Goal: Information Seeking & Learning: Check status

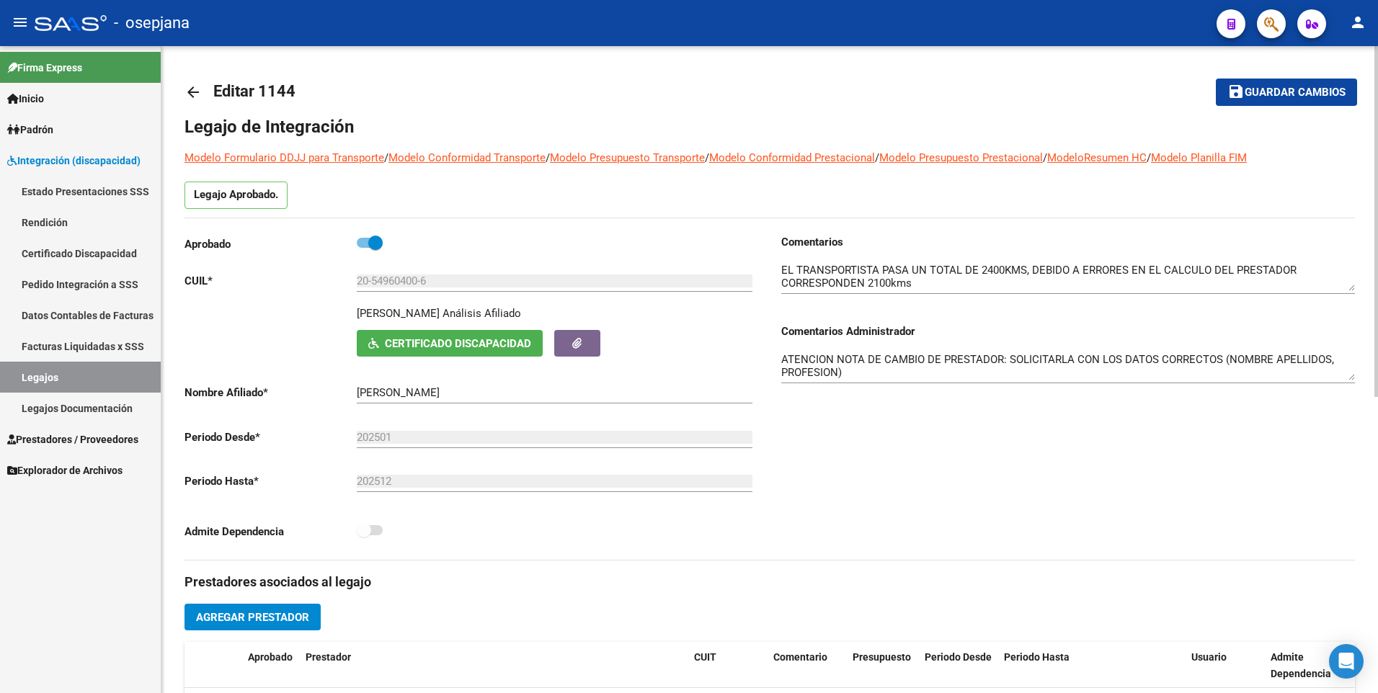
scroll to position [72, 0]
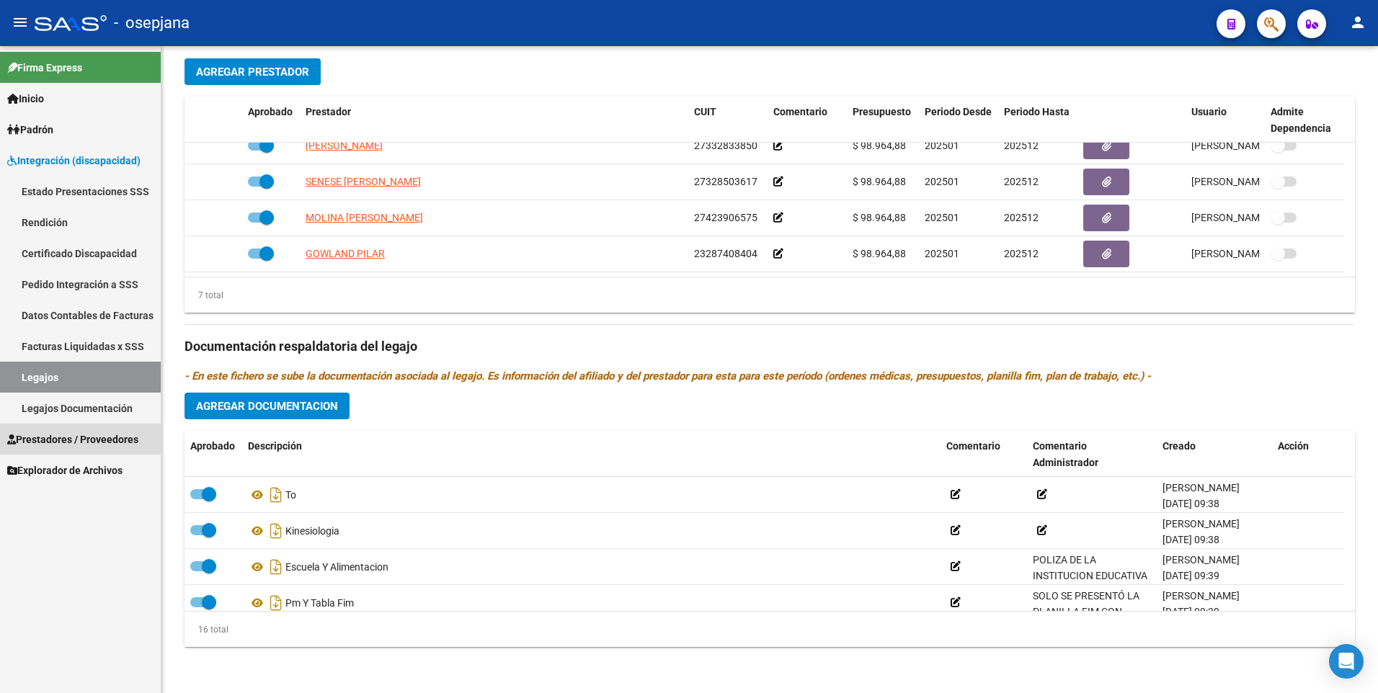
click at [99, 436] on span "Prestadores / Proveedores" at bounding box center [72, 440] width 131 height 16
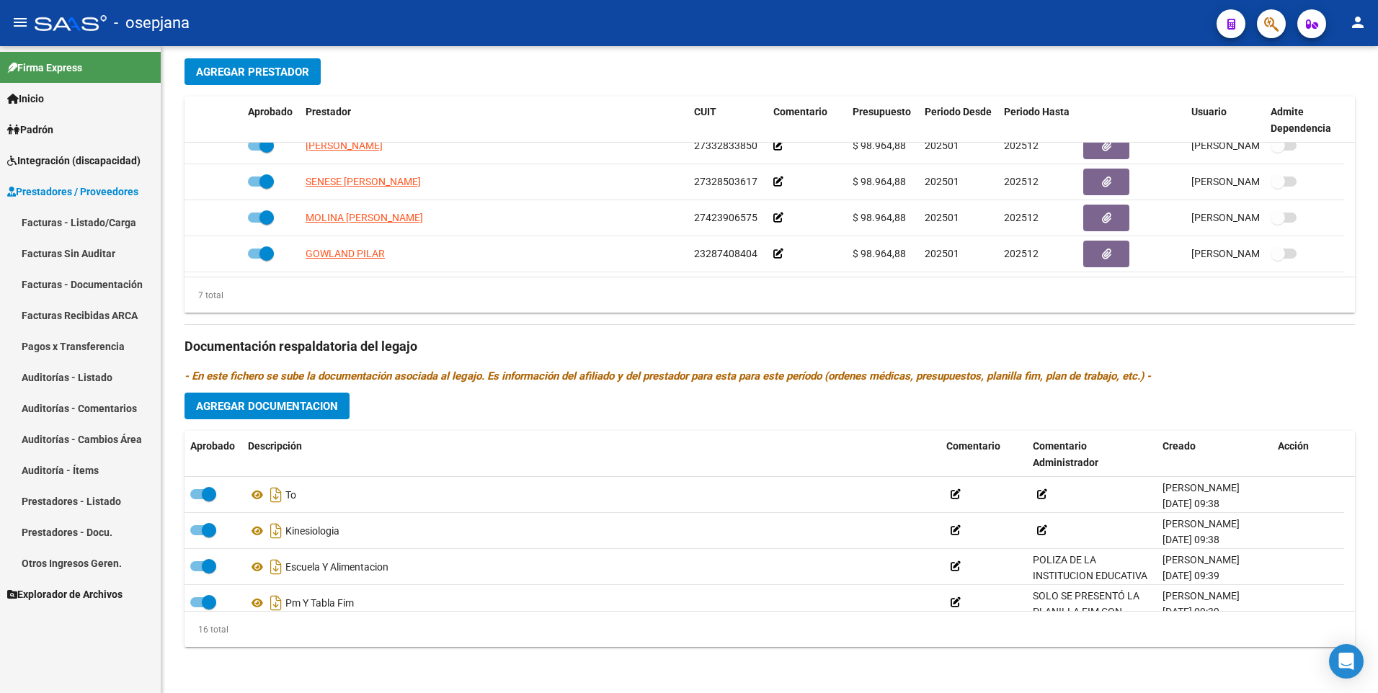
click at [88, 223] on link "Facturas - Listado/Carga" at bounding box center [80, 222] width 161 height 31
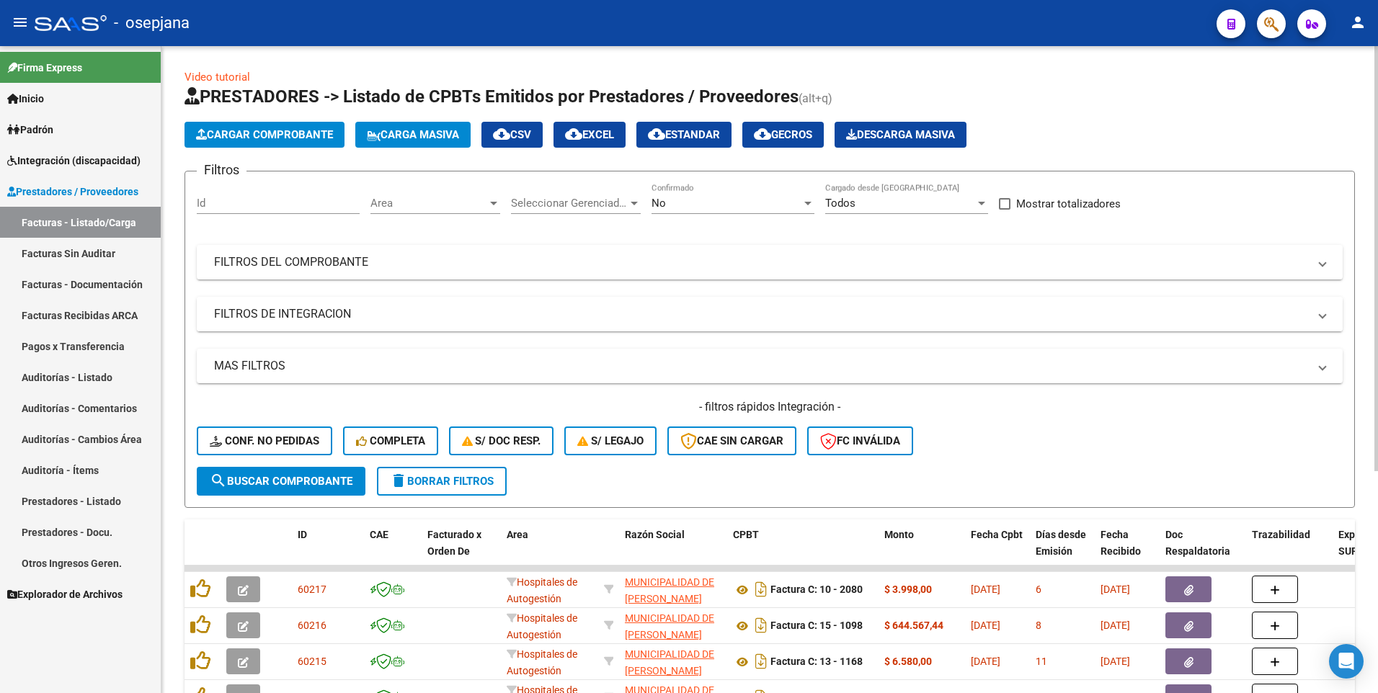
scroll to position [337, 0]
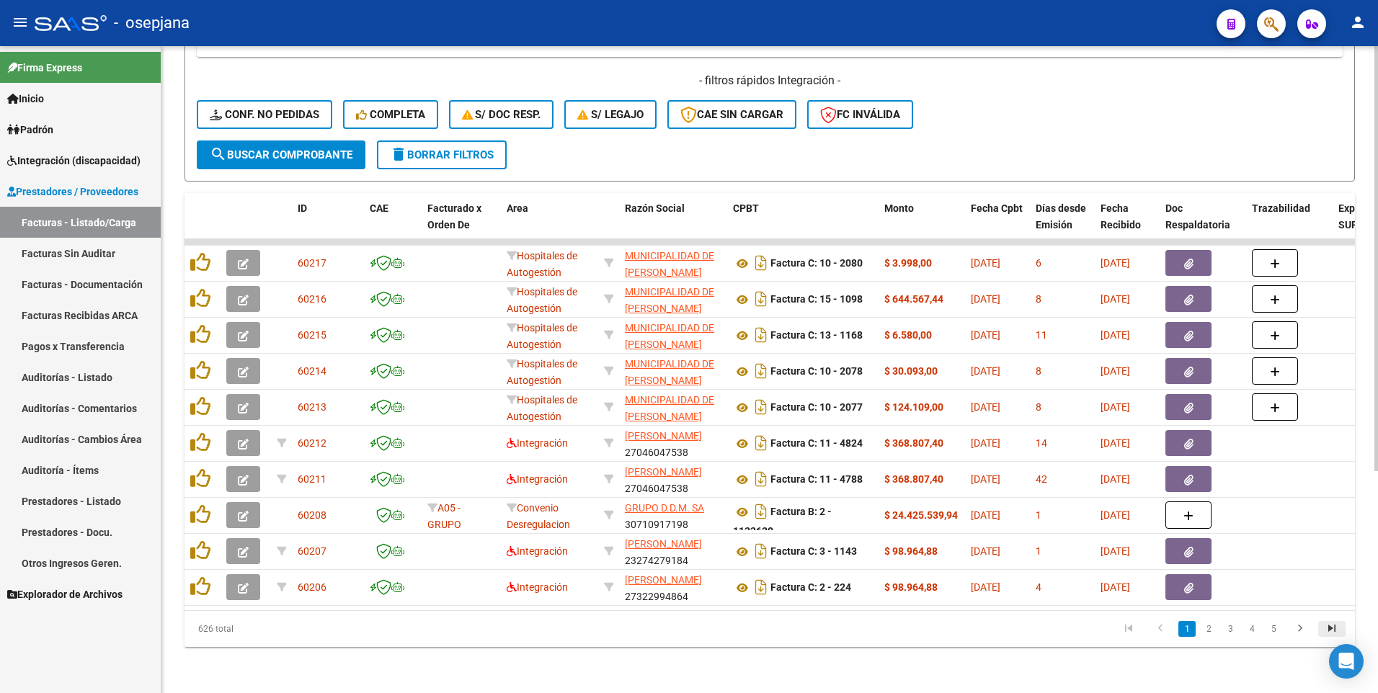
click at [1342, 630] on link "go to last page" at bounding box center [1331, 629] width 27 height 16
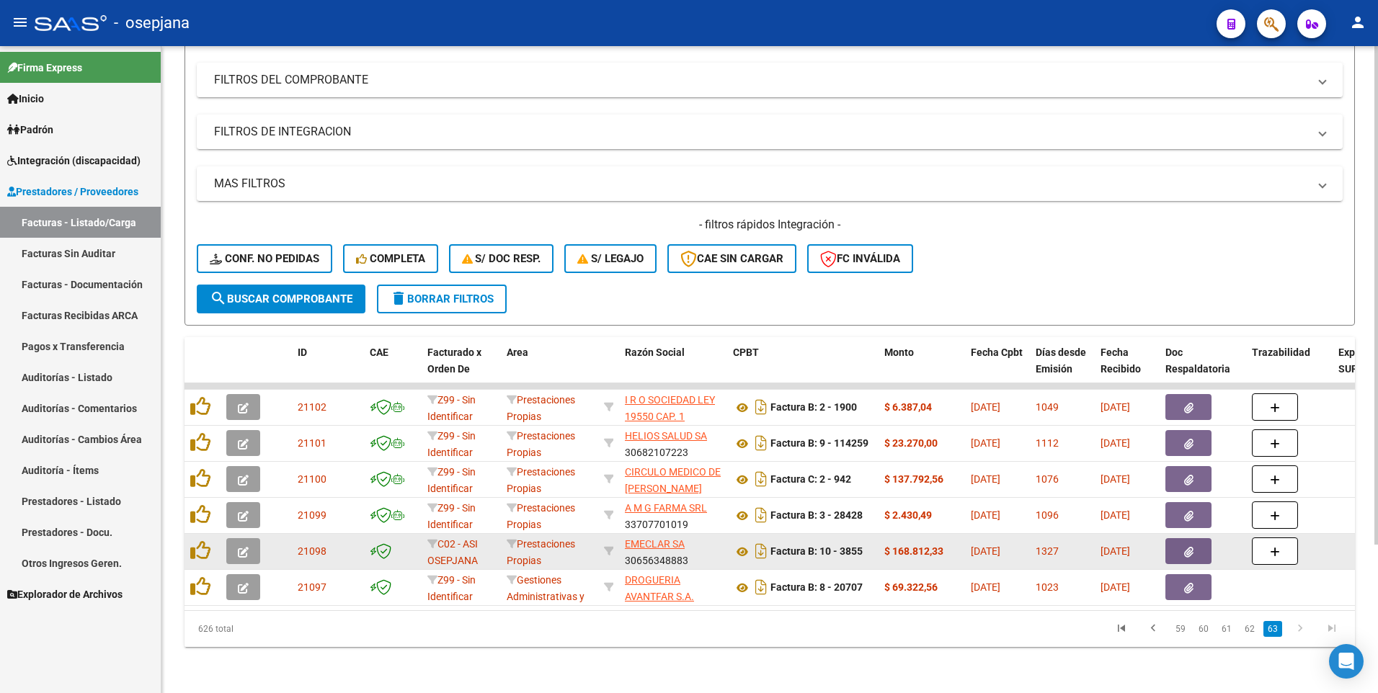
scroll to position [193, 0]
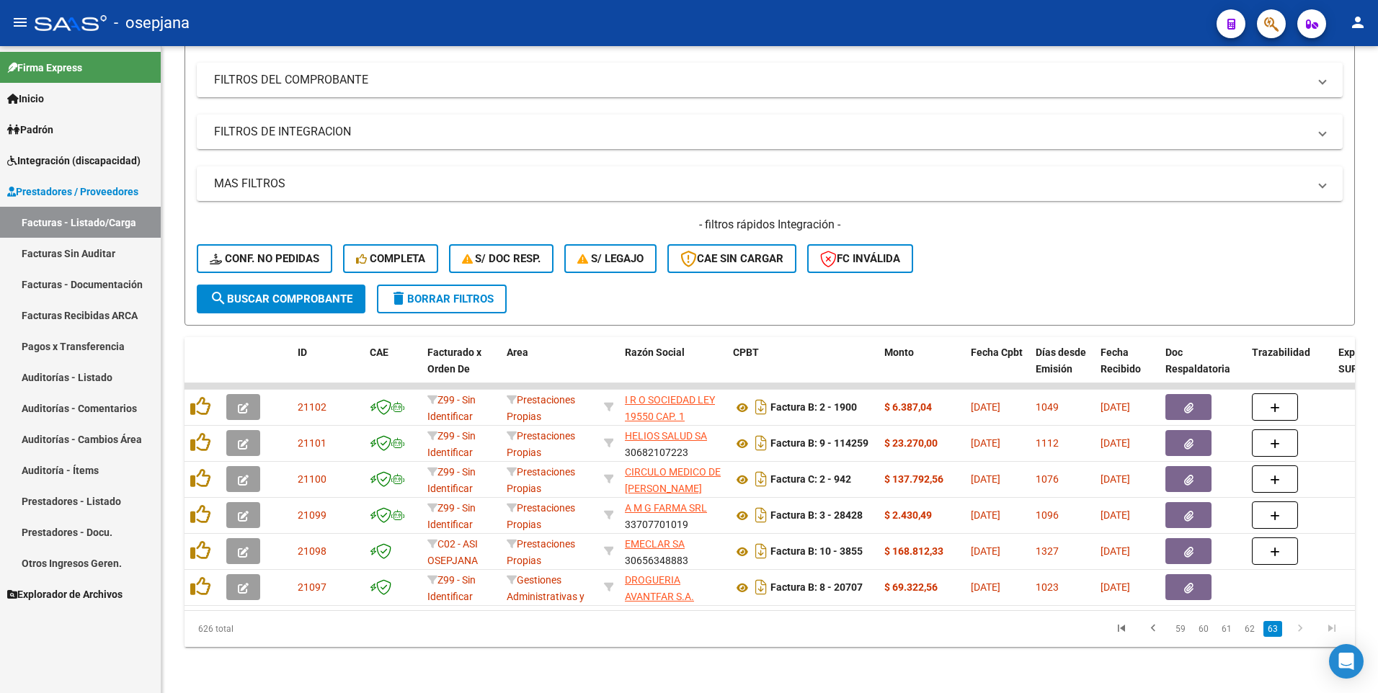
click at [1359, 24] on mat-icon "person" at bounding box center [1357, 22] width 17 height 17
click at [1306, 63] on mat-icon "person" at bounding box center [1303, 59] width 17 height 17
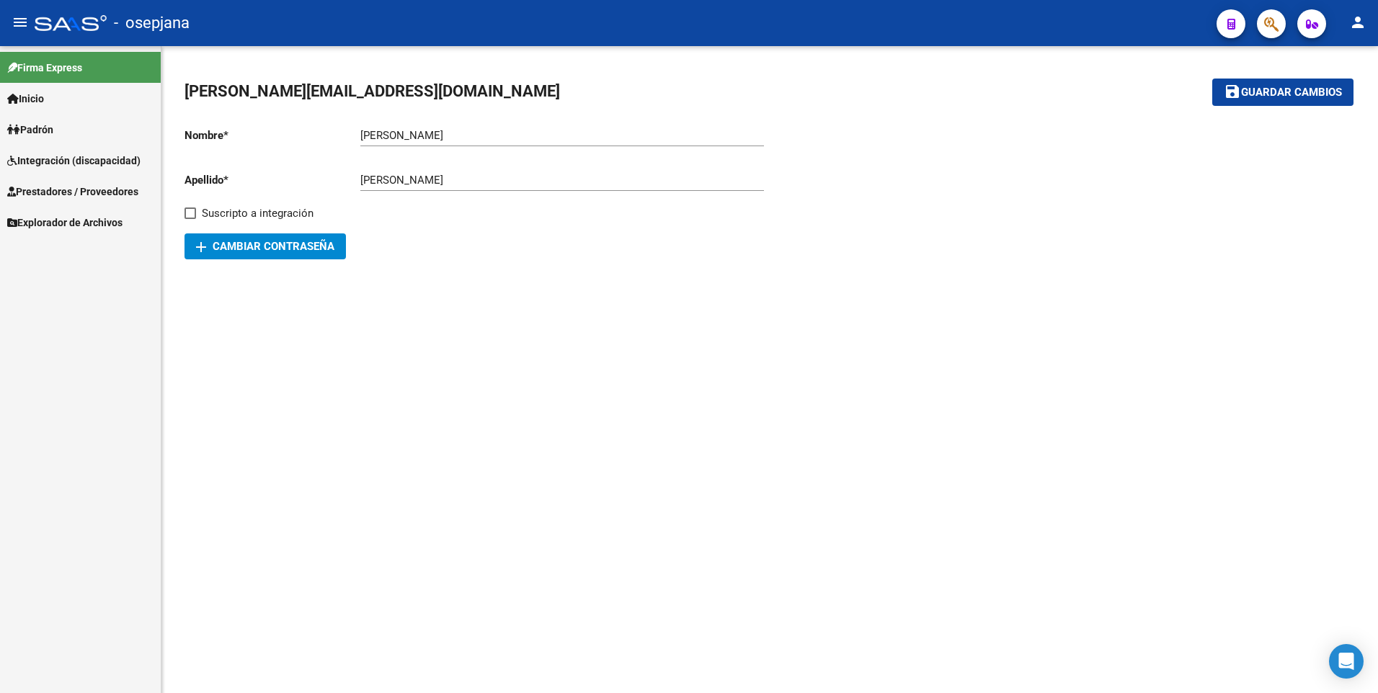
click at [33, 162] on span "Integración (discapacidad)" at bounding box center [73, 161] width 133 height 16
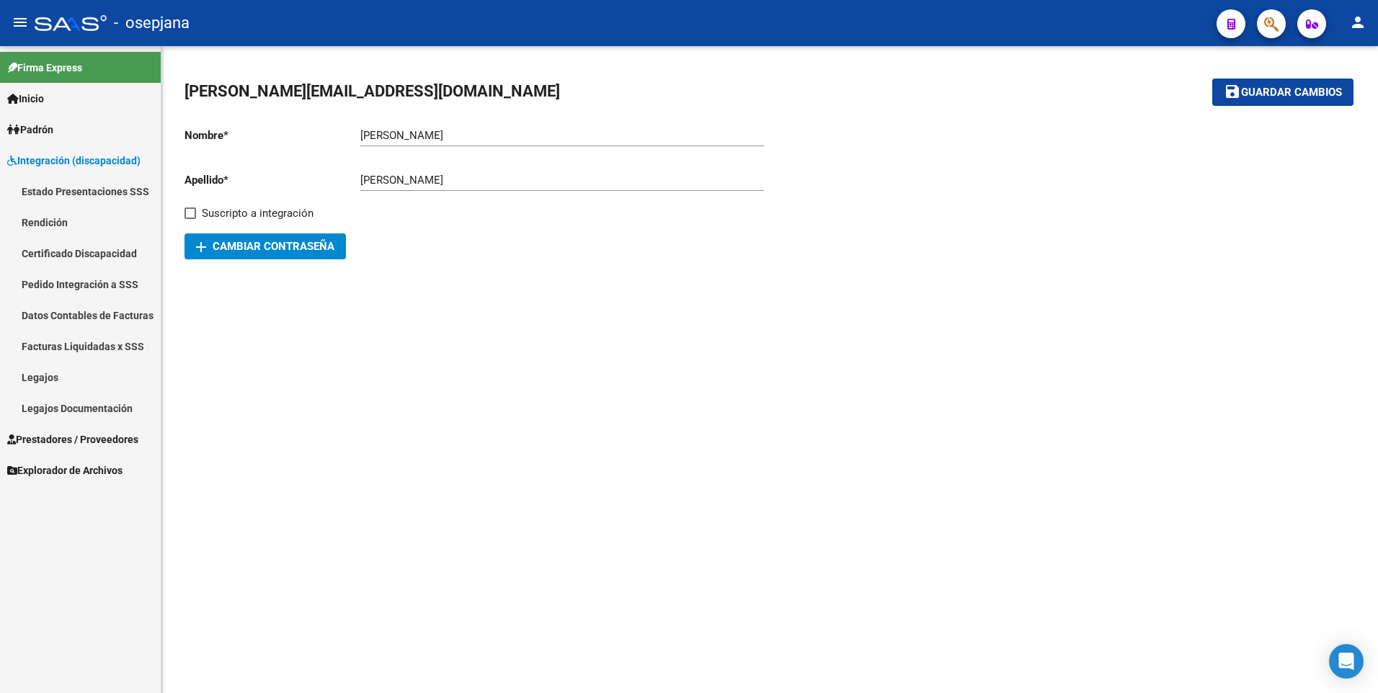
click at [72, 440] on span "Prestadores / Proveedores" at bounding box center [72, 440] width 131 height 16
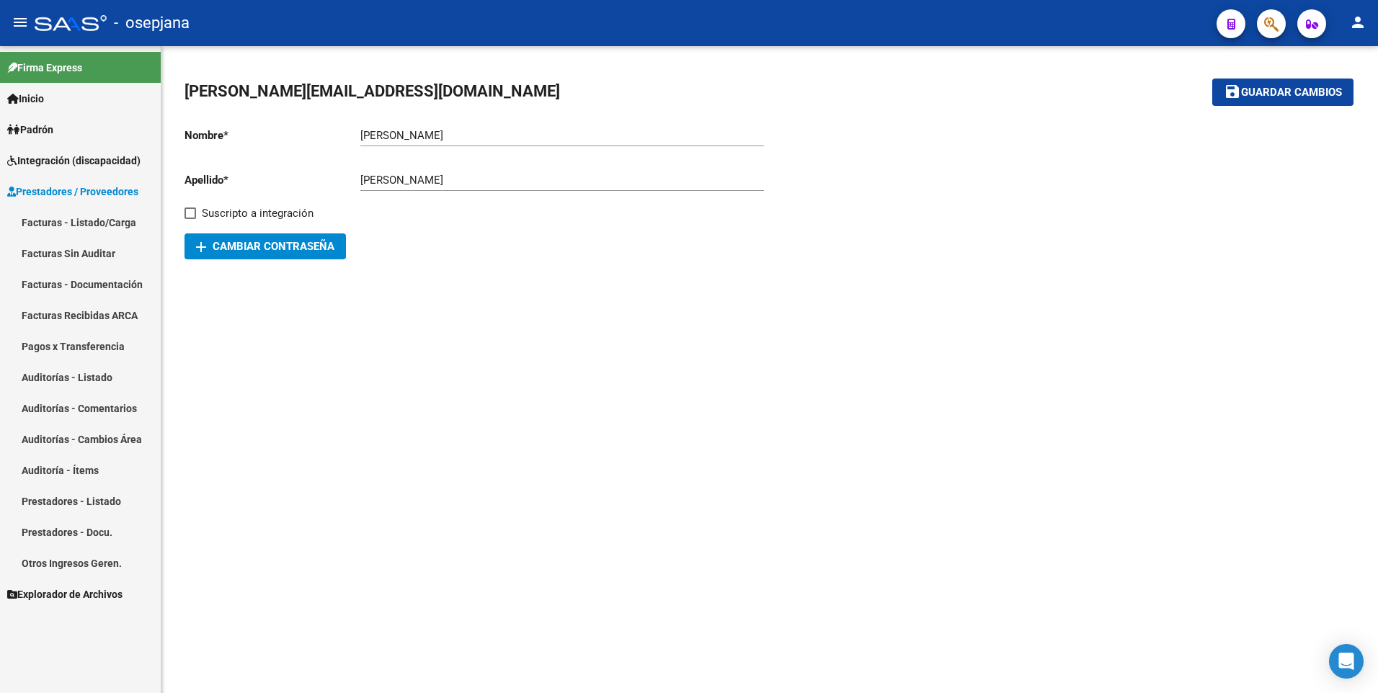
click at [84, 220] on link "Facturas - Listado/Carga" at bounding box center [80, 222] width 161 height 31
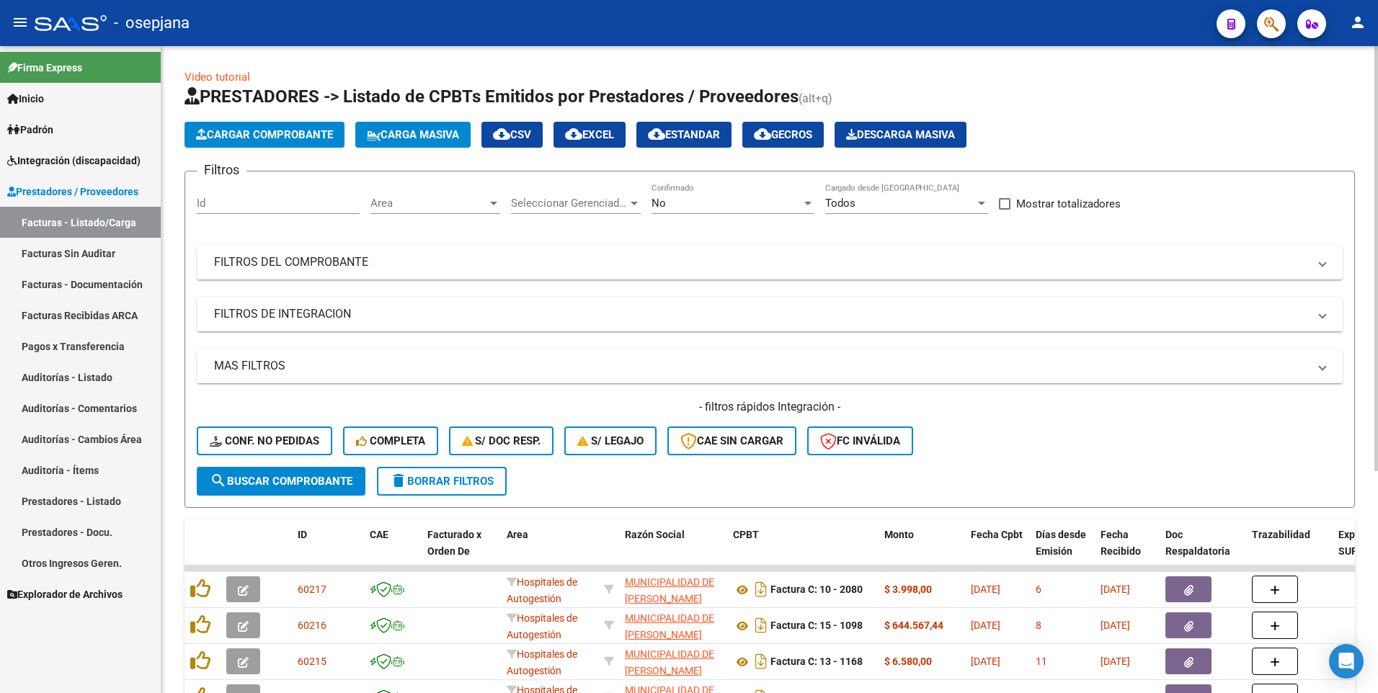
click at [406, 195] on div "Area Area" at bounding box center [435, 198] width 130 height 31
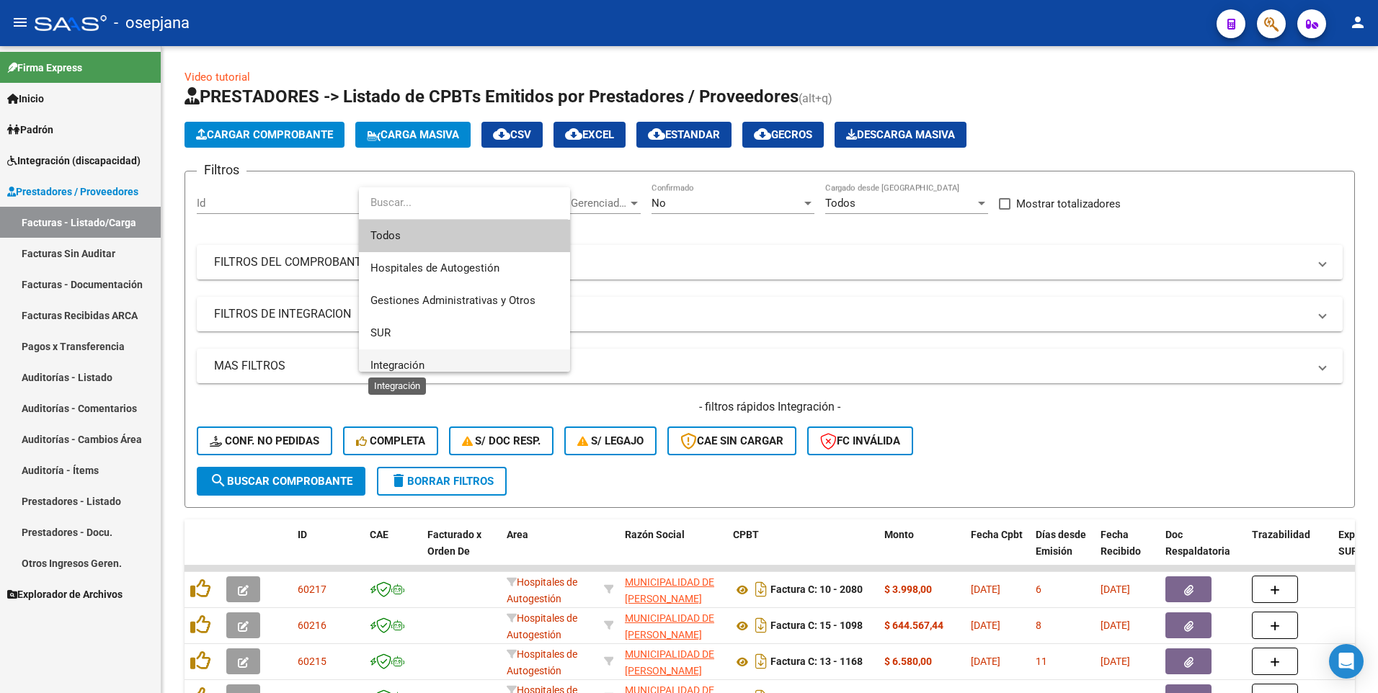
click at [401, 360] on span "Integración" at bounding box center [397, 365] width 54 height 13
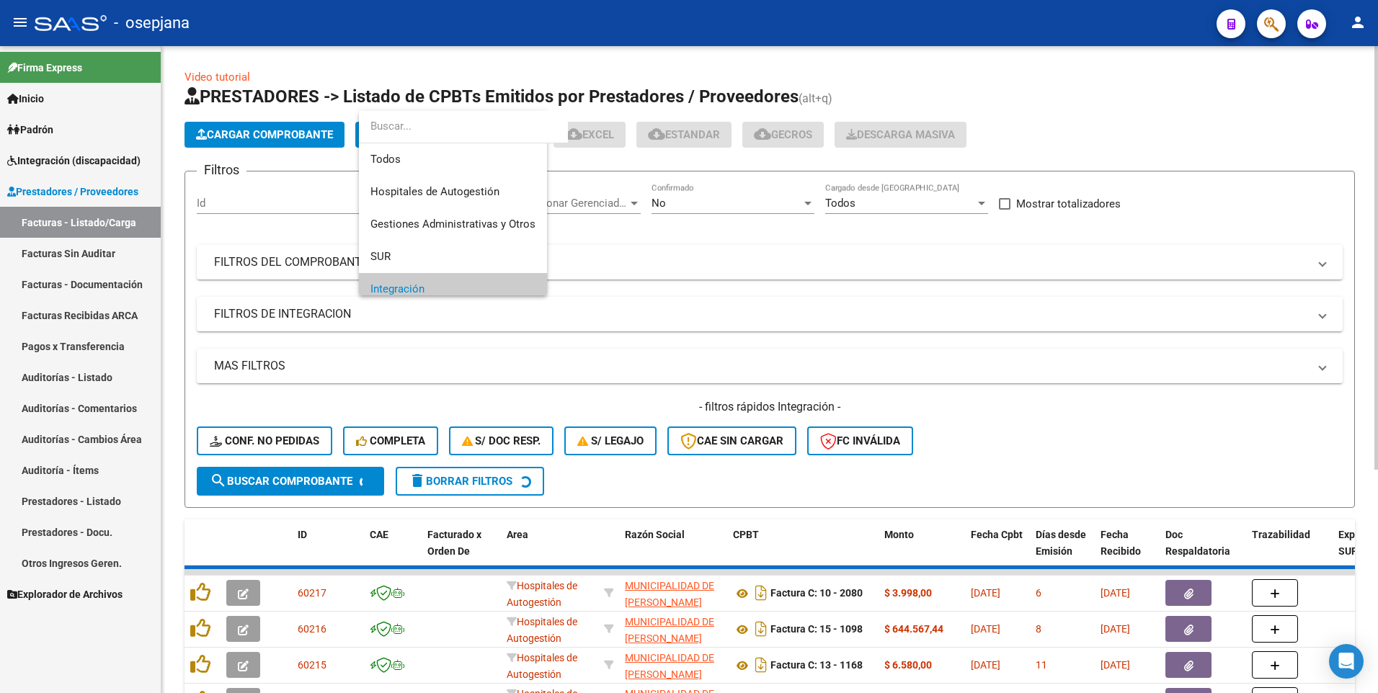
scroll to position [86, 0]
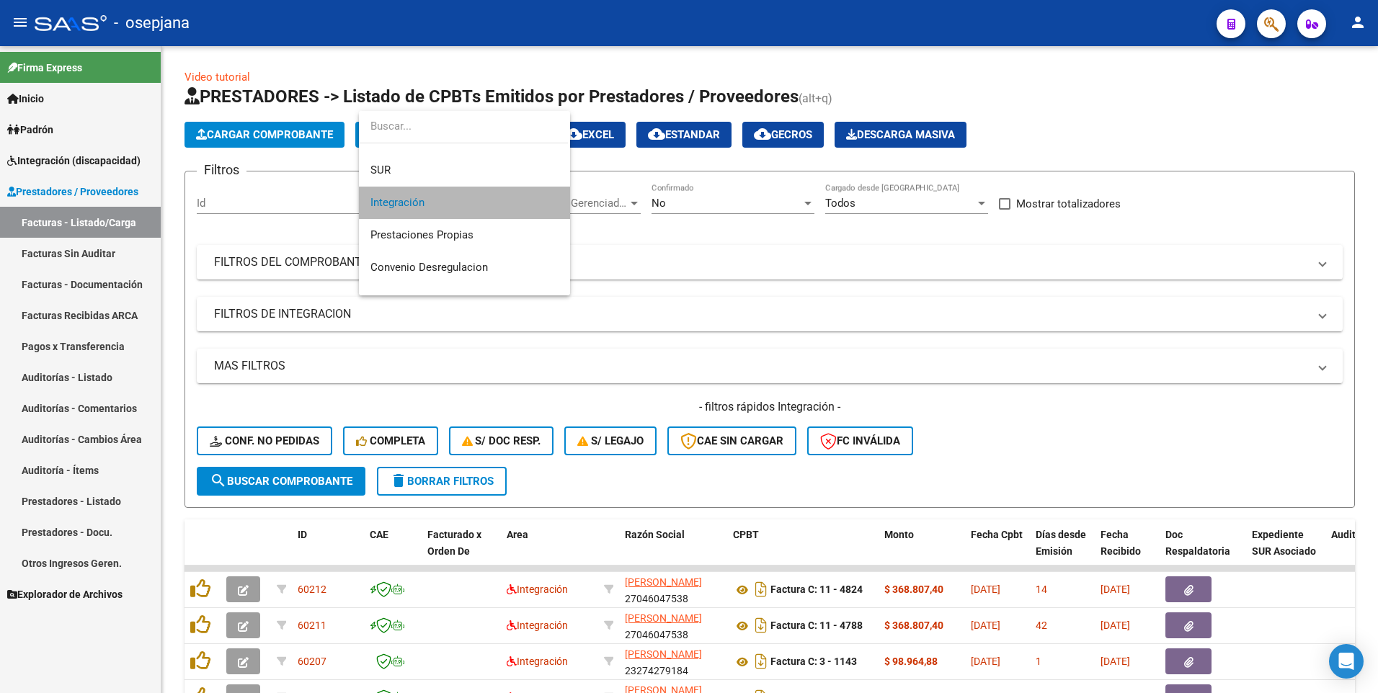
click at [511, 199] on span "Integración" at bounding box center [464, 203] width 188 height 32
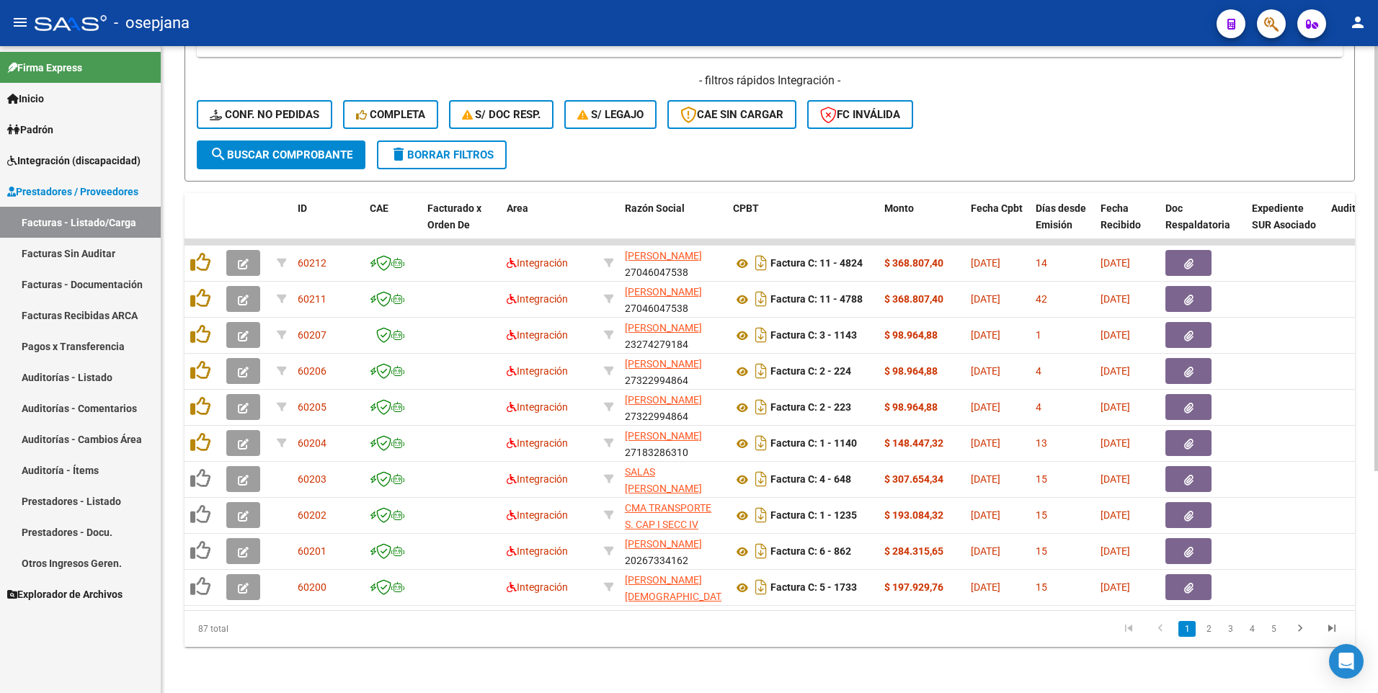
scroll to position [19, 0]
click at [1331, 624] on icon "go to last page" at bounding box center [1331, 630] width 19 height 17
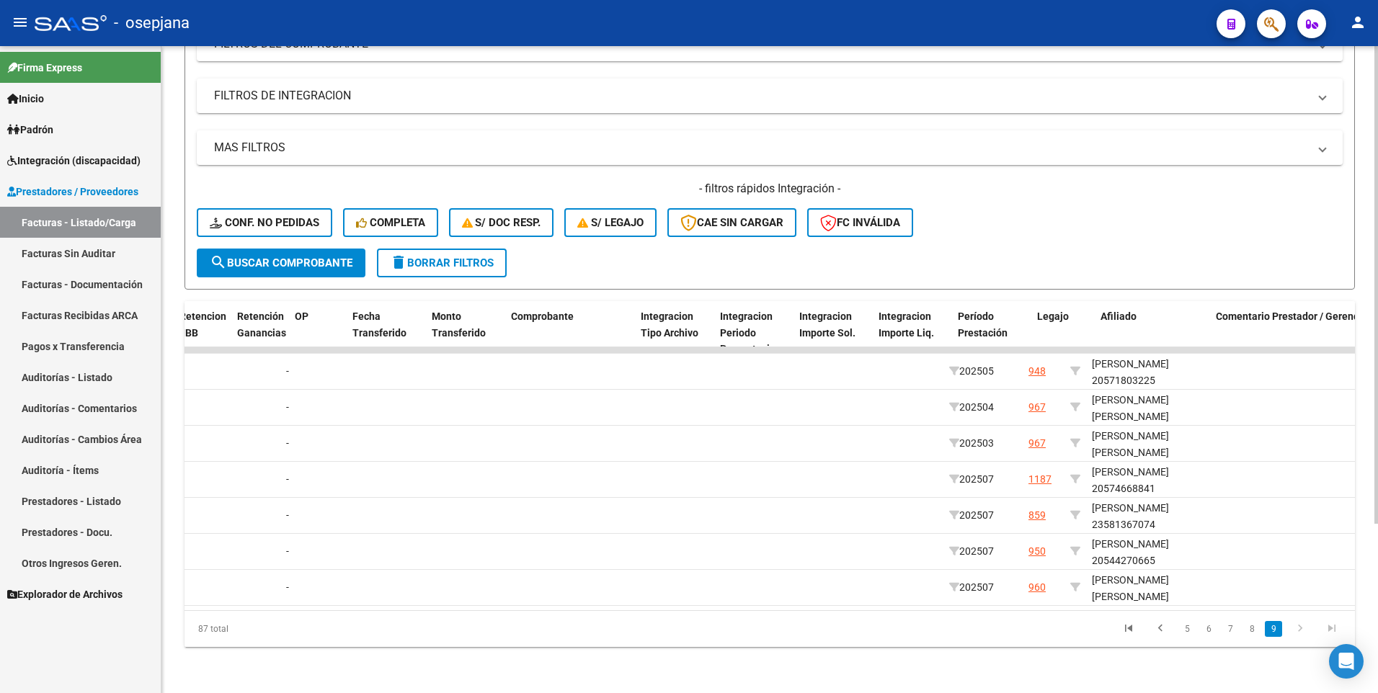
scroll to position [0, 958]
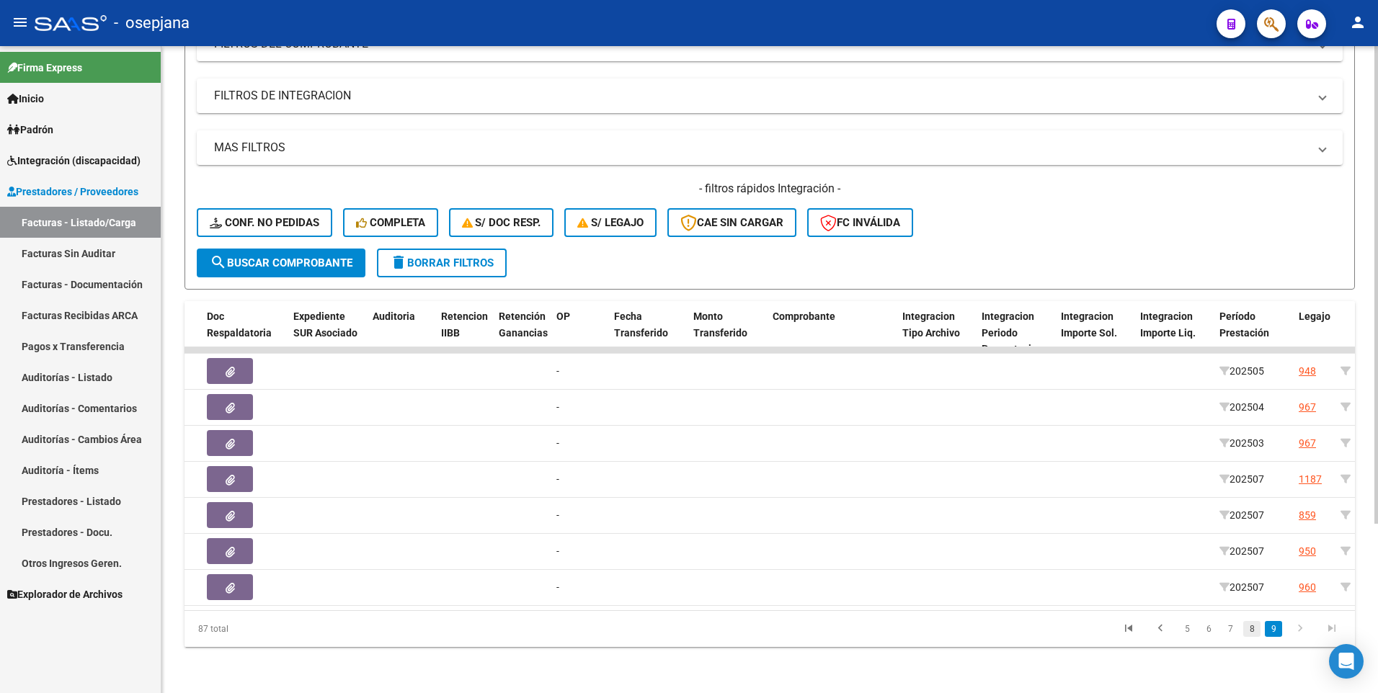
click at [1247, 627] on link "8" at bounding box center [1251, 629] width 17 height 16
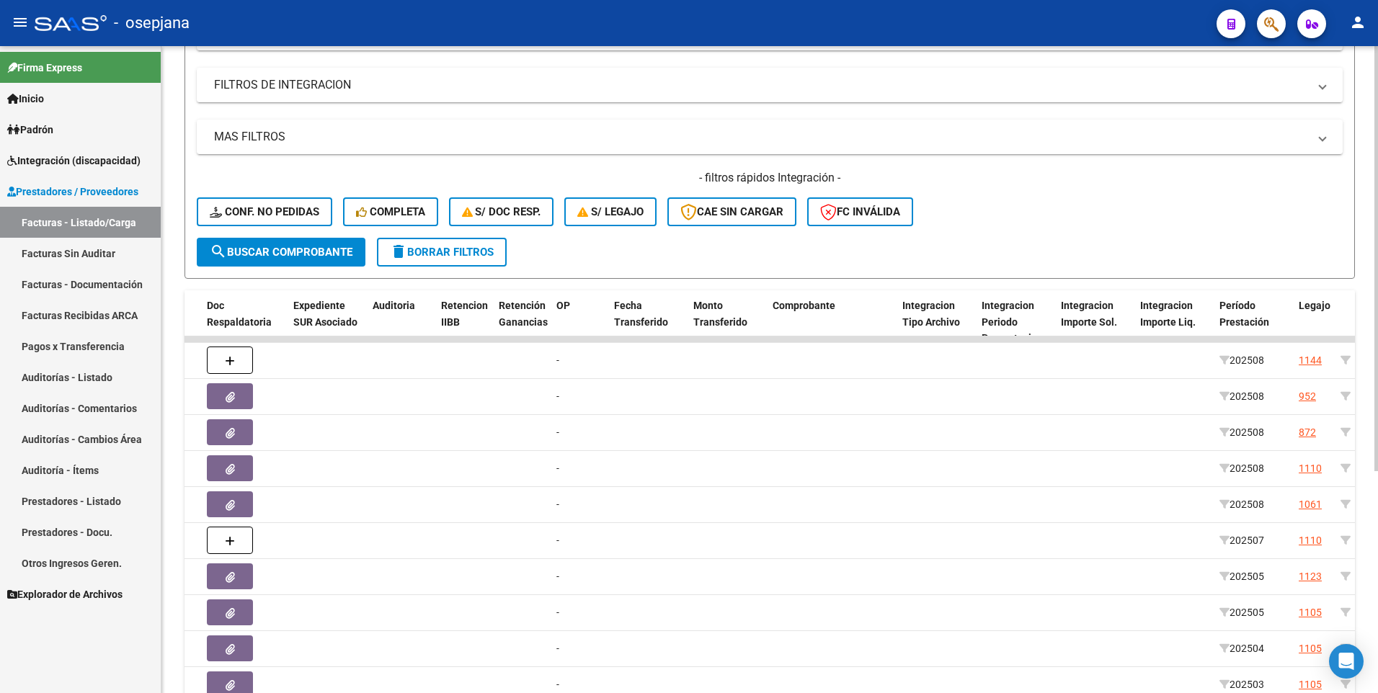
click at [898, 610] on datatable-body-cell at bounding box center [935, 612] width 79 height 35
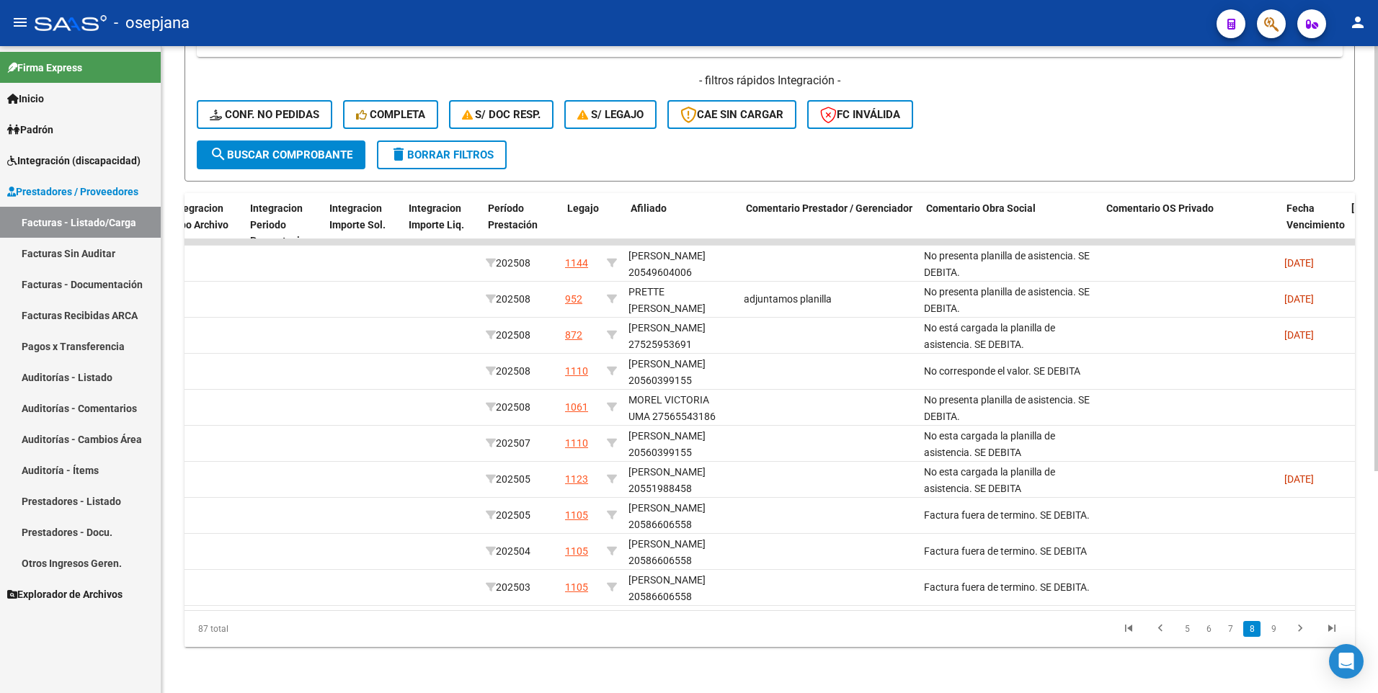
scroll to position [0, 1681]
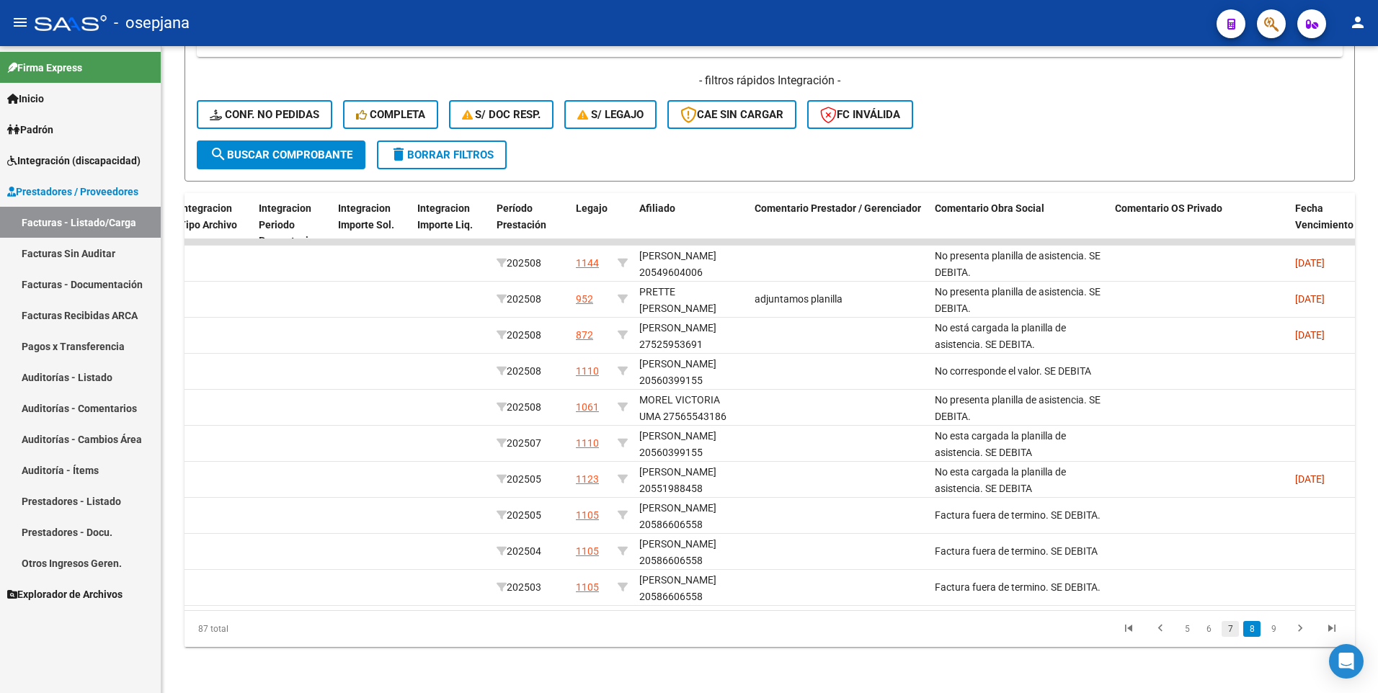
click at [1228, 626] on link "7" at bounding box center [1229, 629] width 17 height 16
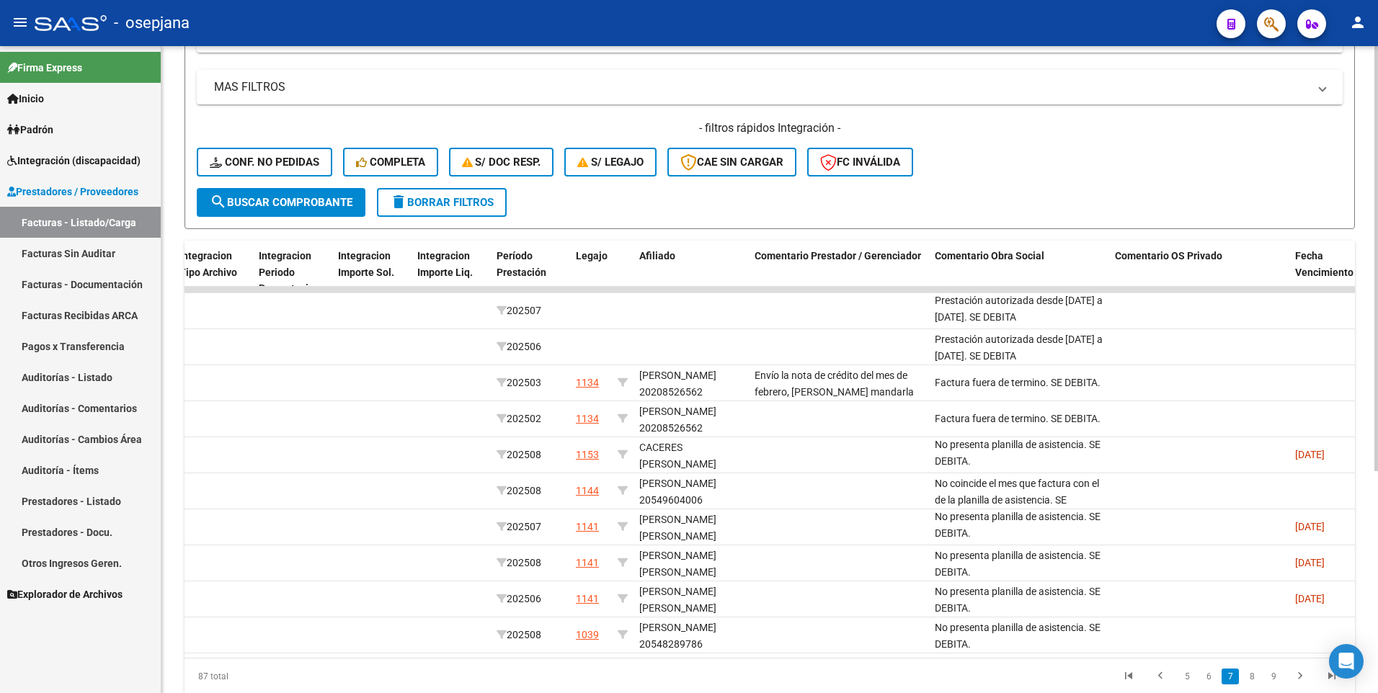
scroll to position [302, 0]
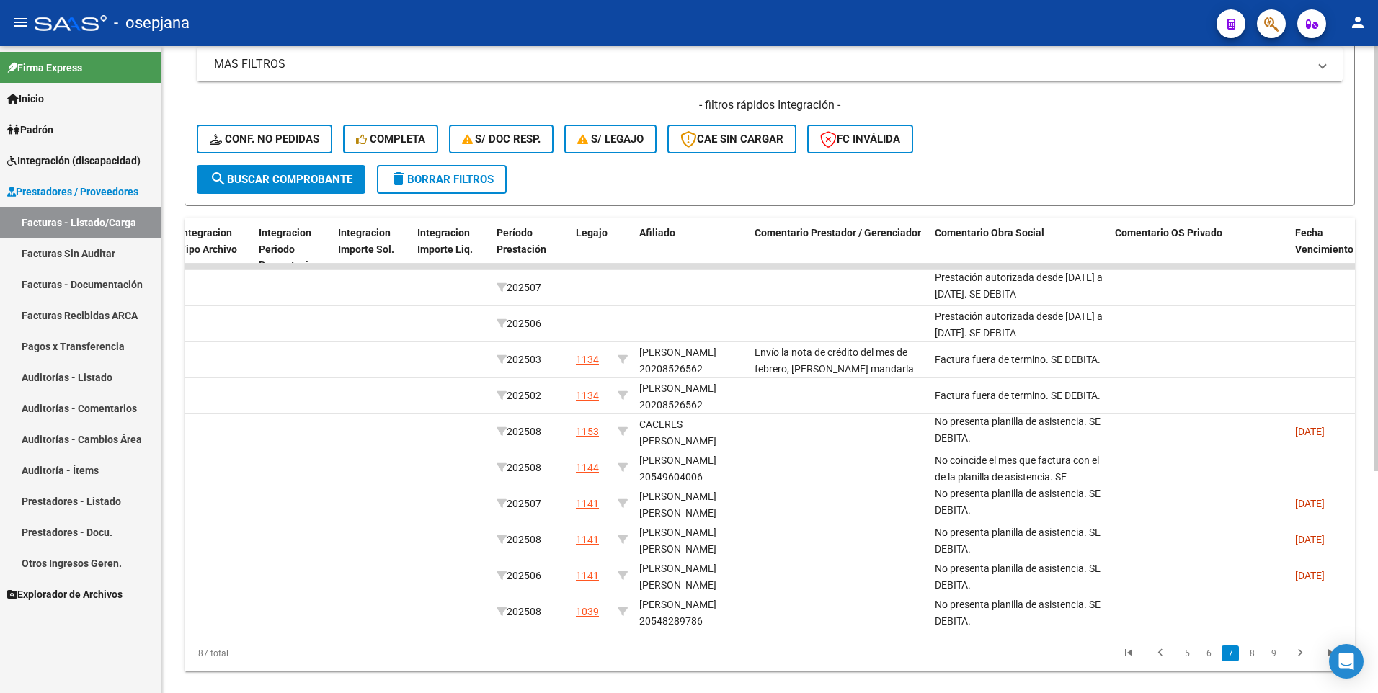
click at [1376, 601] on div at bounding box center [1376, 463] width 4 height 425
click at [1208, 661] on link "6" at bounding box center [1208, 654] width 17 height 16
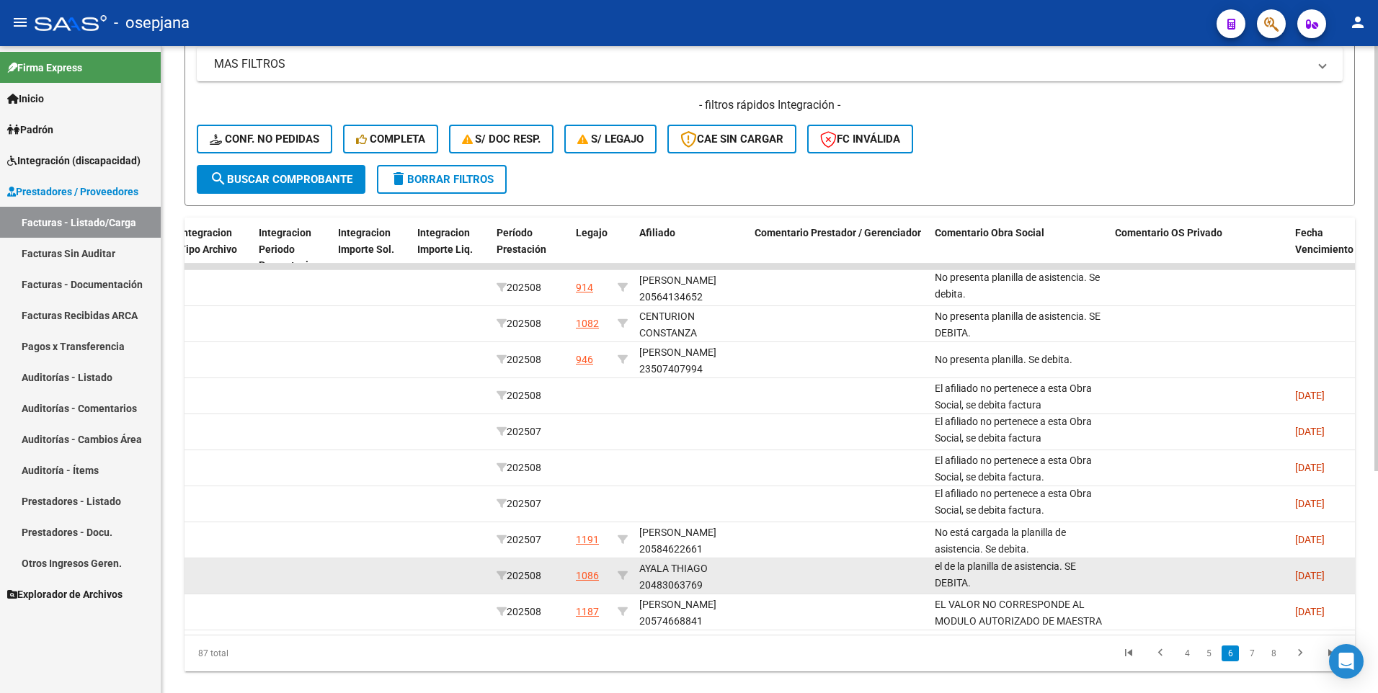
scroll to position [0, 0]
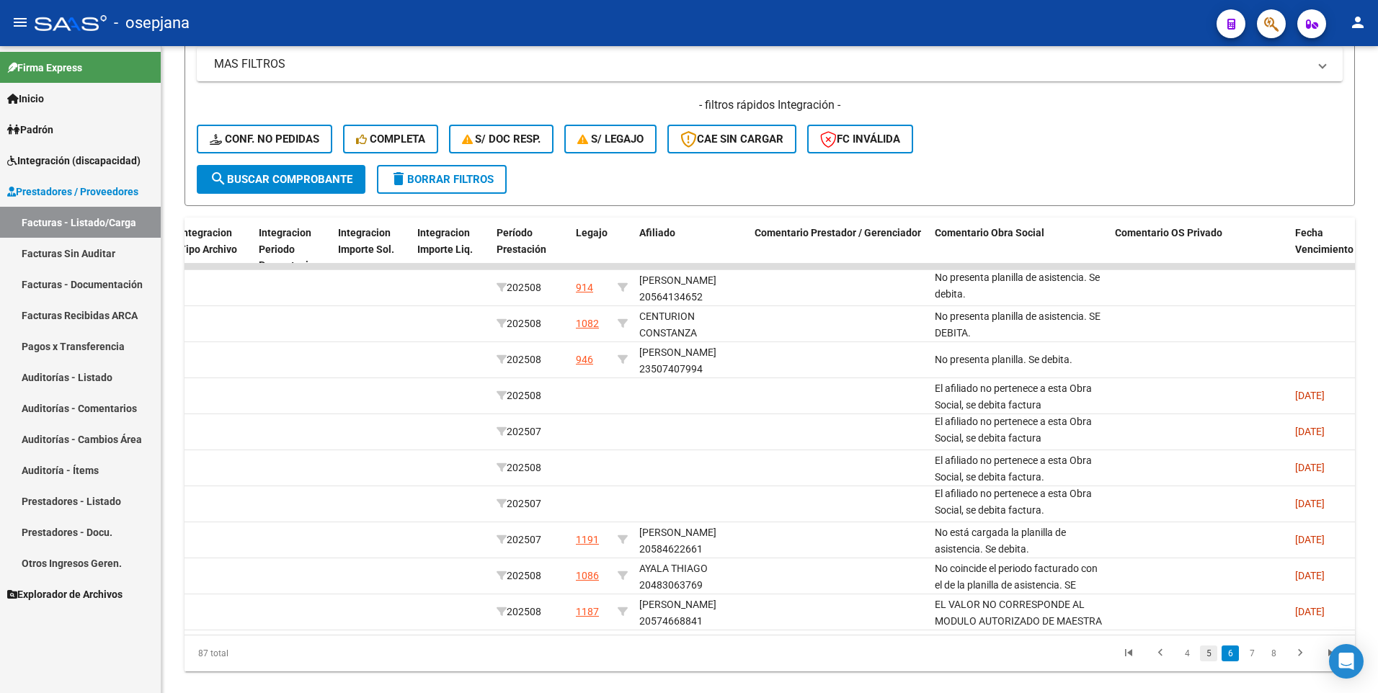
click at [1208, 661] on link "5" at bounding box center [1208, 654] width 17 height 16
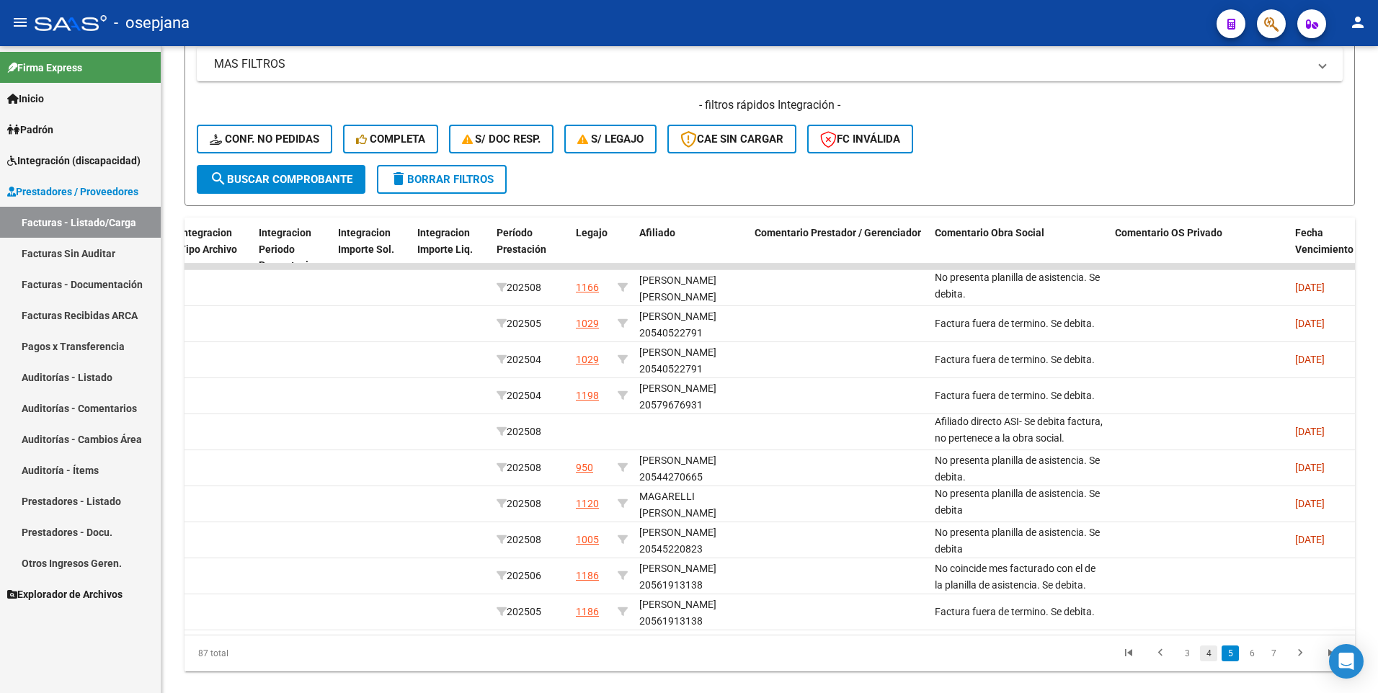
click at [1210, 661] on link "4" at bounding box center [1208, 654] width 17 height 16
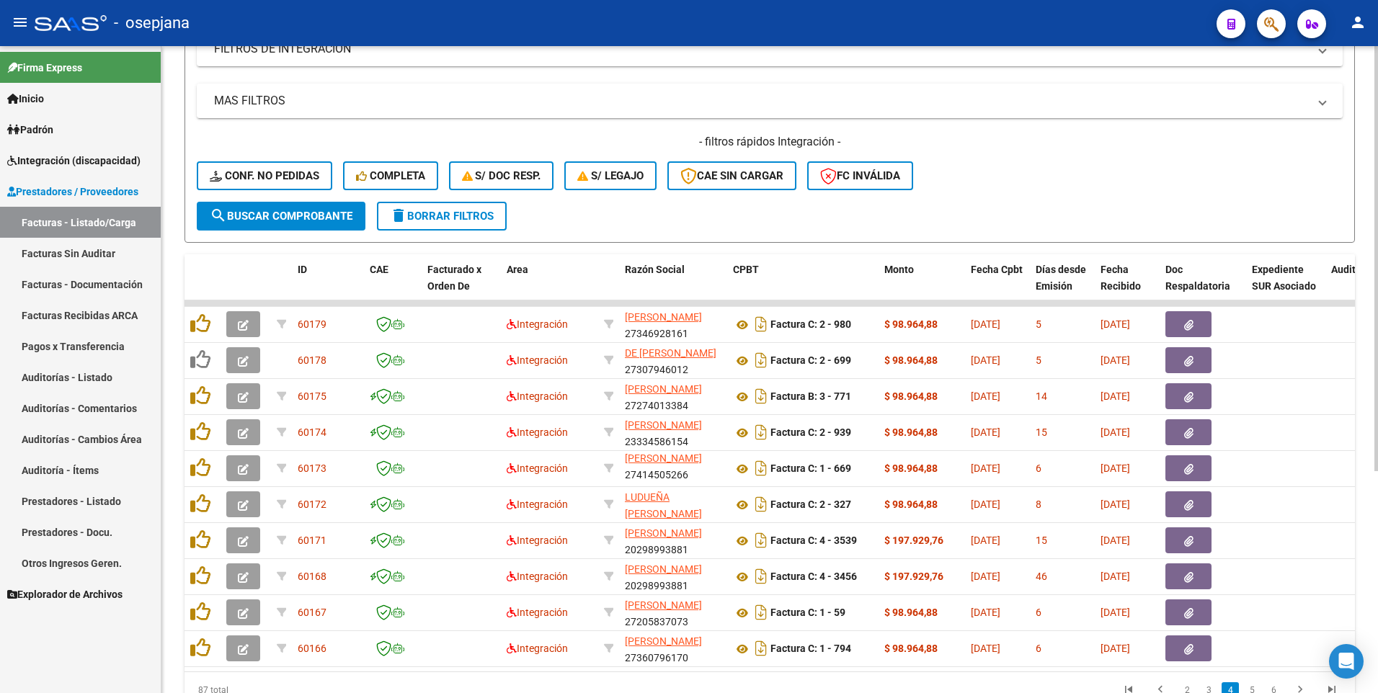
scroll to position [290, 0]
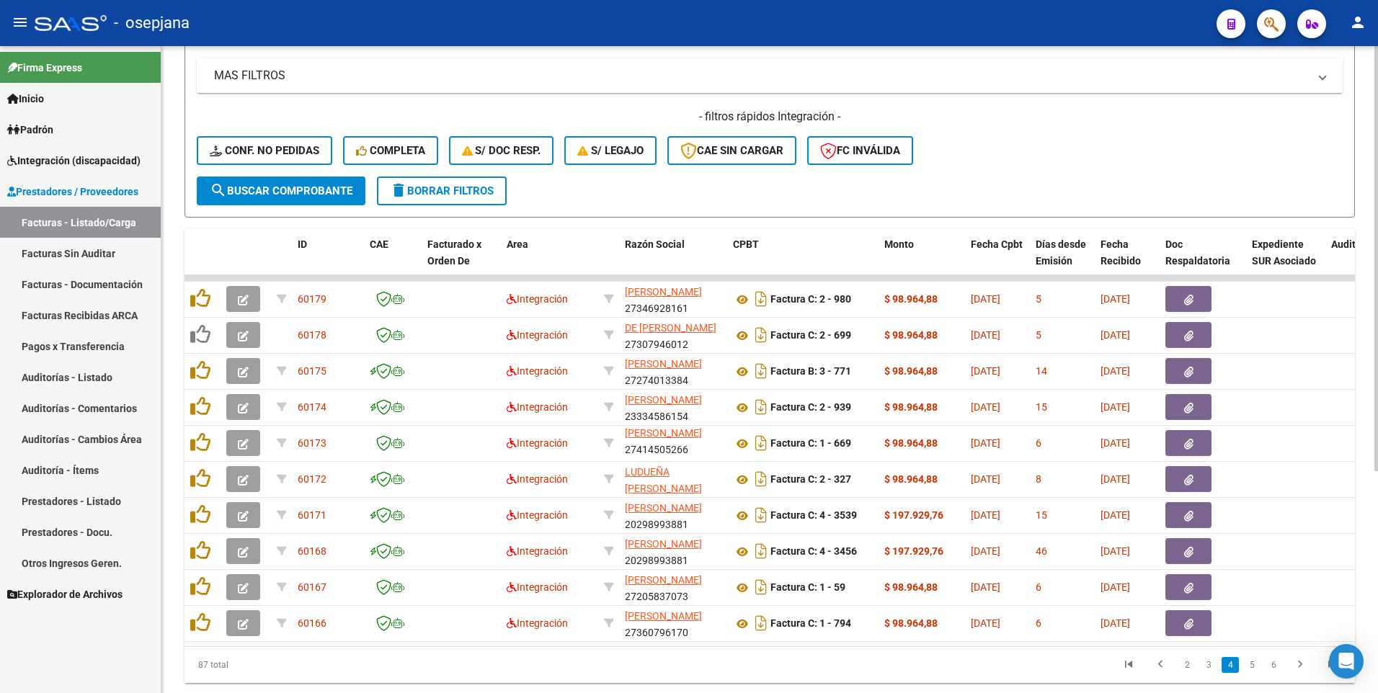
click at [1377, 383] on html "menu - osepjana person Firma Express Inicio Calendario SSS Instructivos Contact…" at bounding box center [689, 346] width 1378 height 693
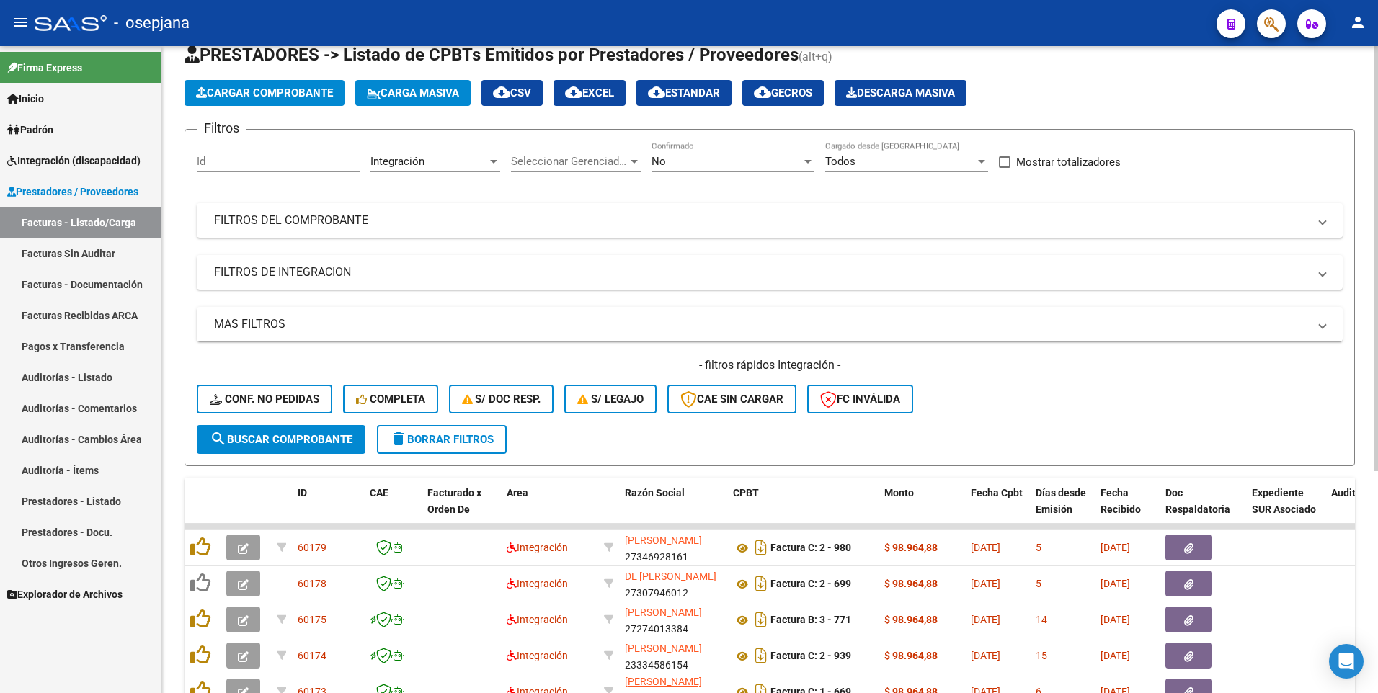
scroll to position [0, 0]
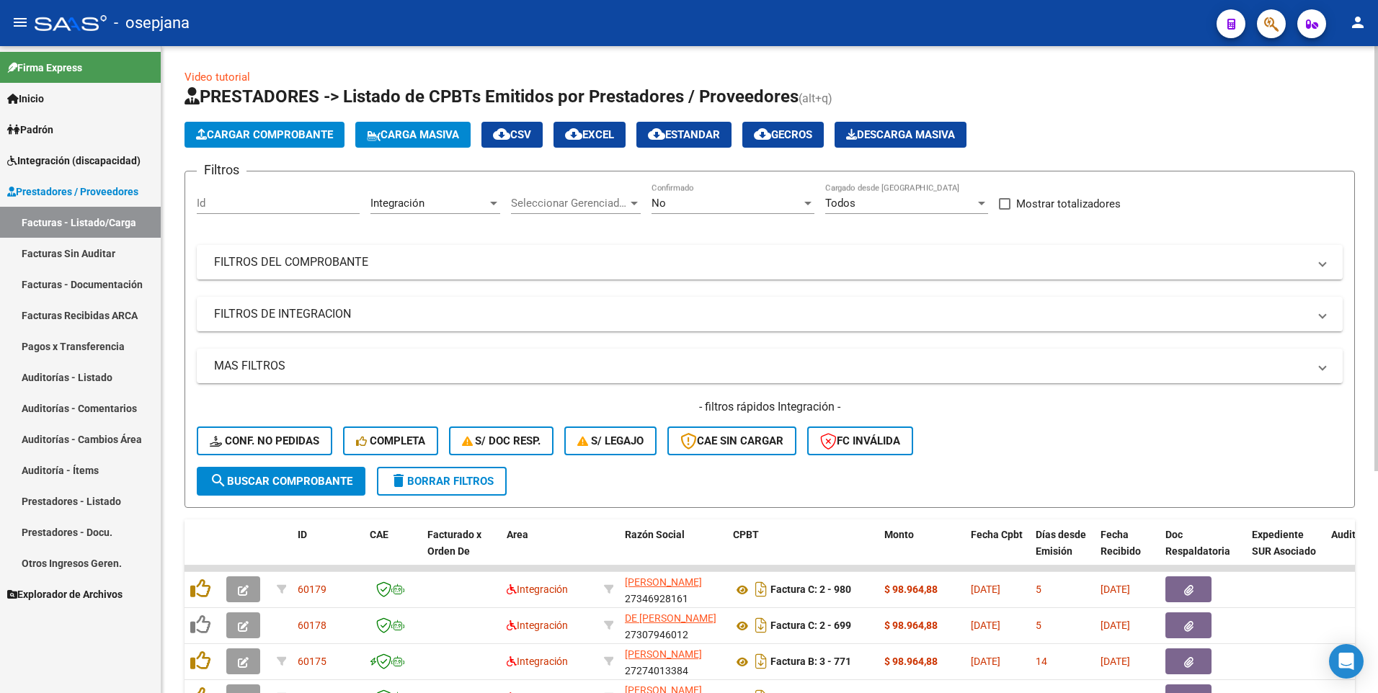
click at [1377, 161] on html "menu - osepjana person Firma Express Inicio Calendario SSS Instructivos Contact…" at bounding box center [689, 346] width 1378 height 693
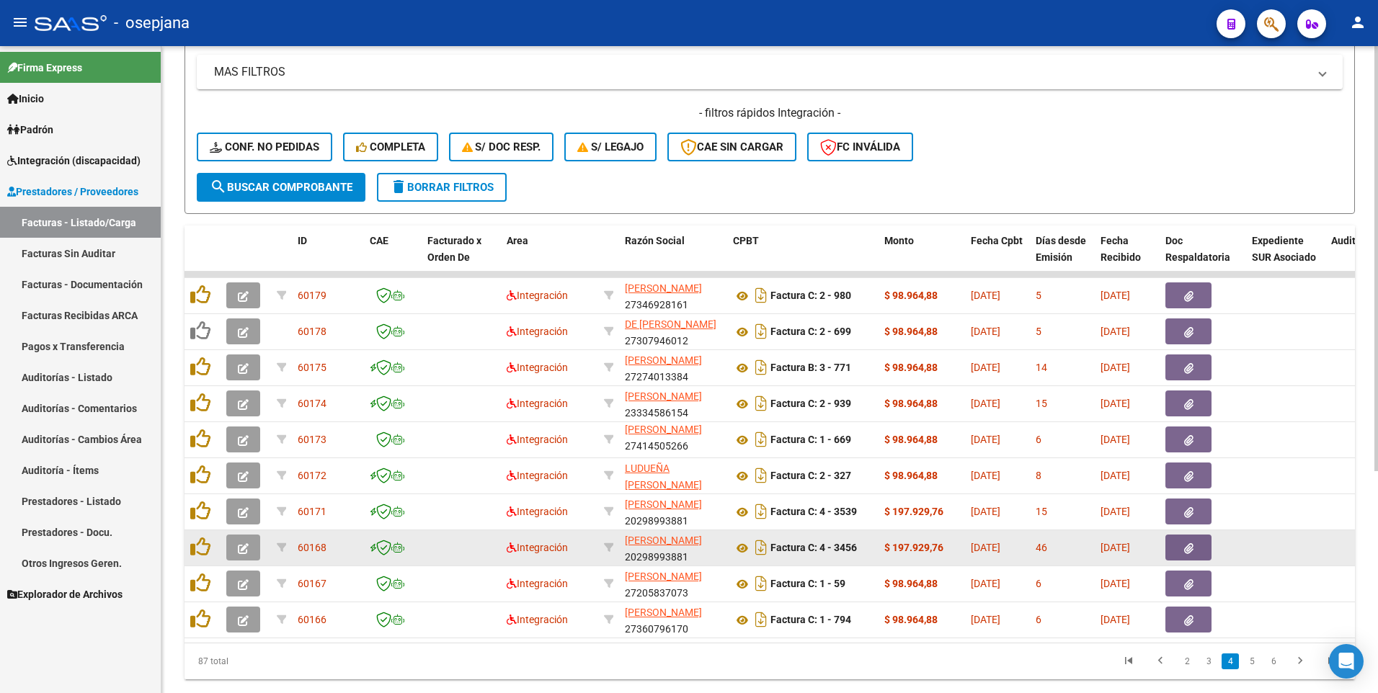
scroll to position [337, 0]
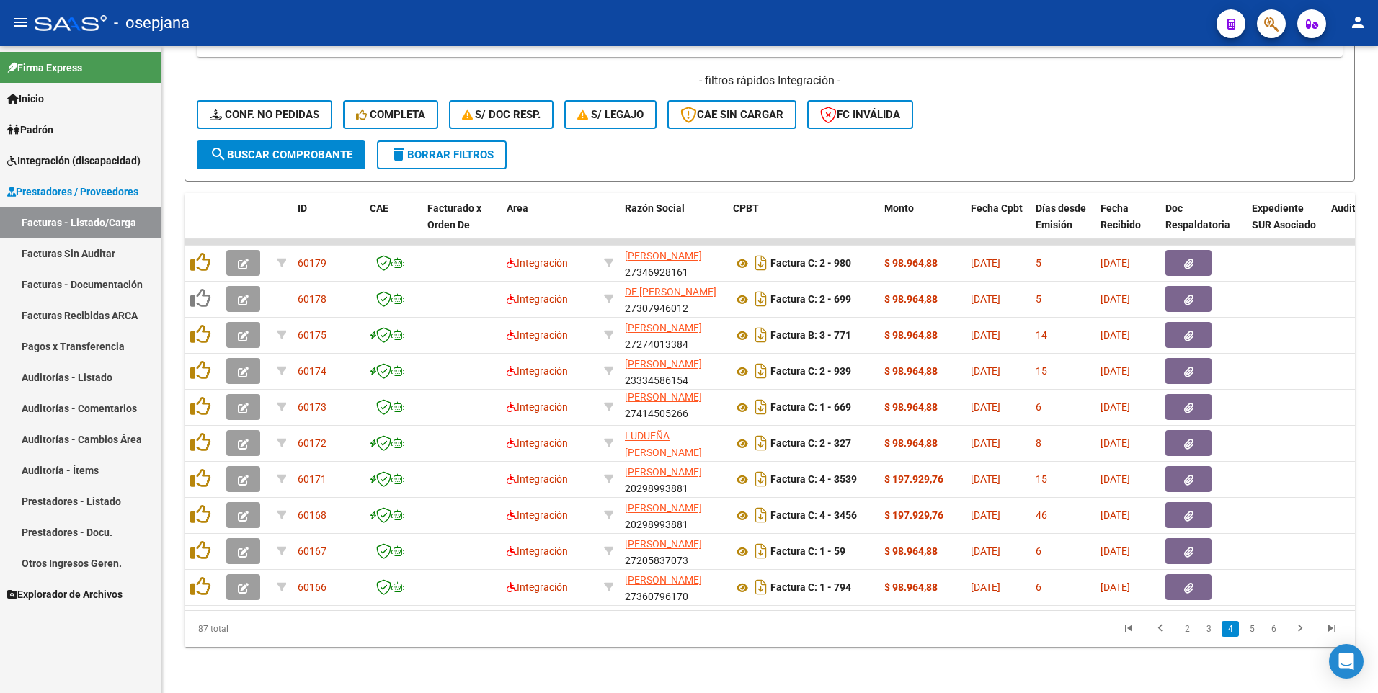
click at [78, 153] on span "Integración (discapacidad)" at bounding box center [73, 161] width 133 height 16
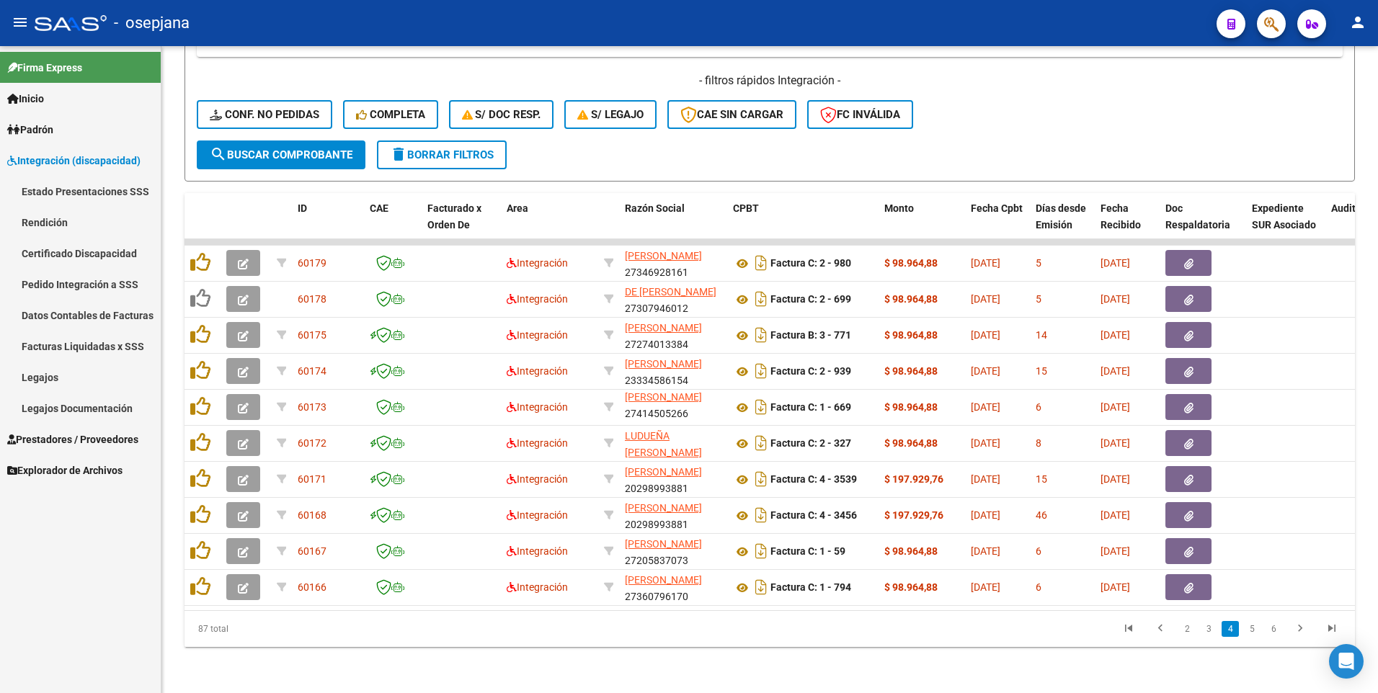
click at [60, 383] on link "Legajos" at bounding box center [80, 377] width 161 height 31
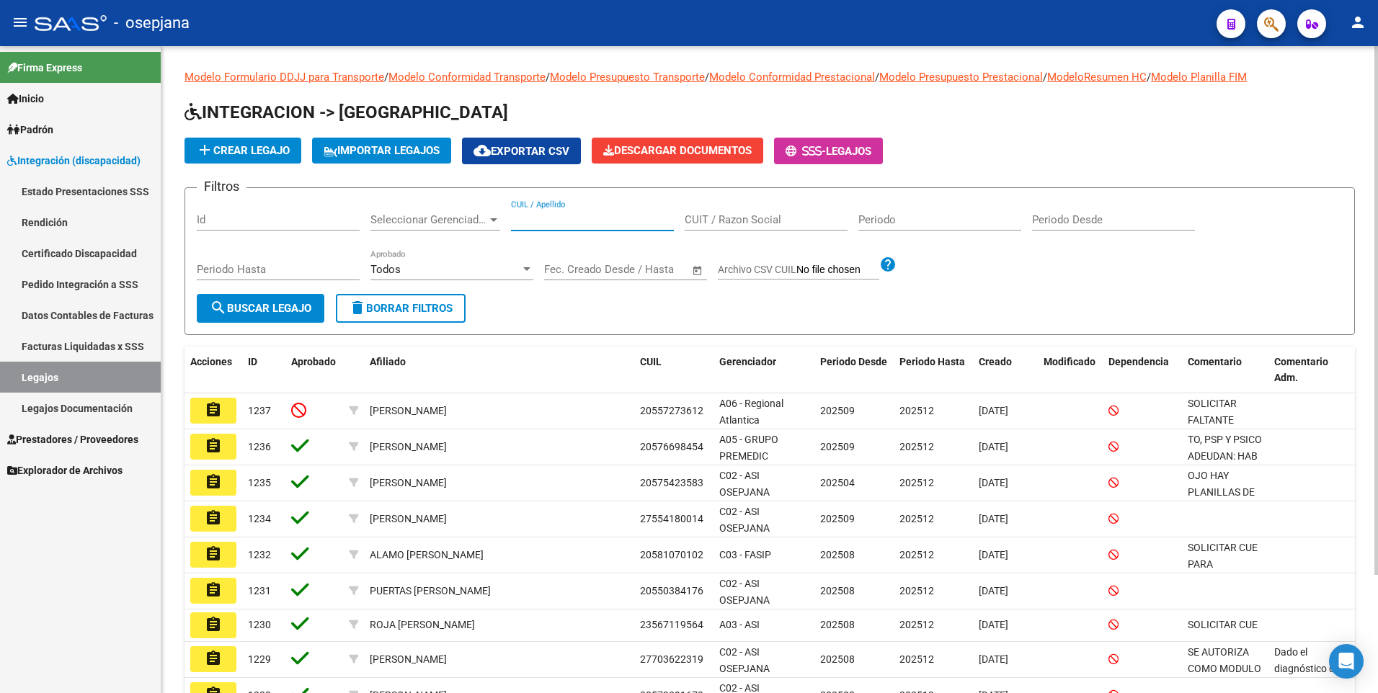
click at [568, 221] on input "CUIL / Apellido" at bounding box center [592, 219] width 163 height 13
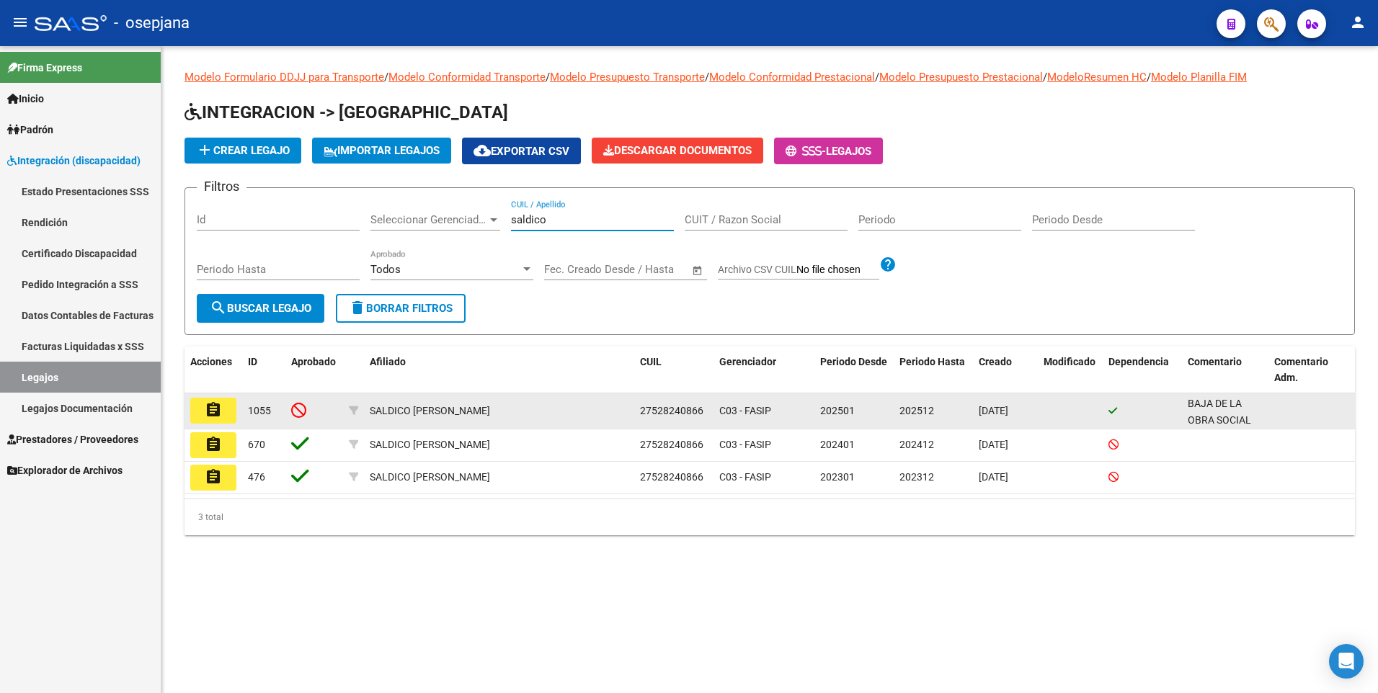
type input "saldico"
click at [225, 413] on button "assignment" at bounding box center [213, 411] width 46 height 26
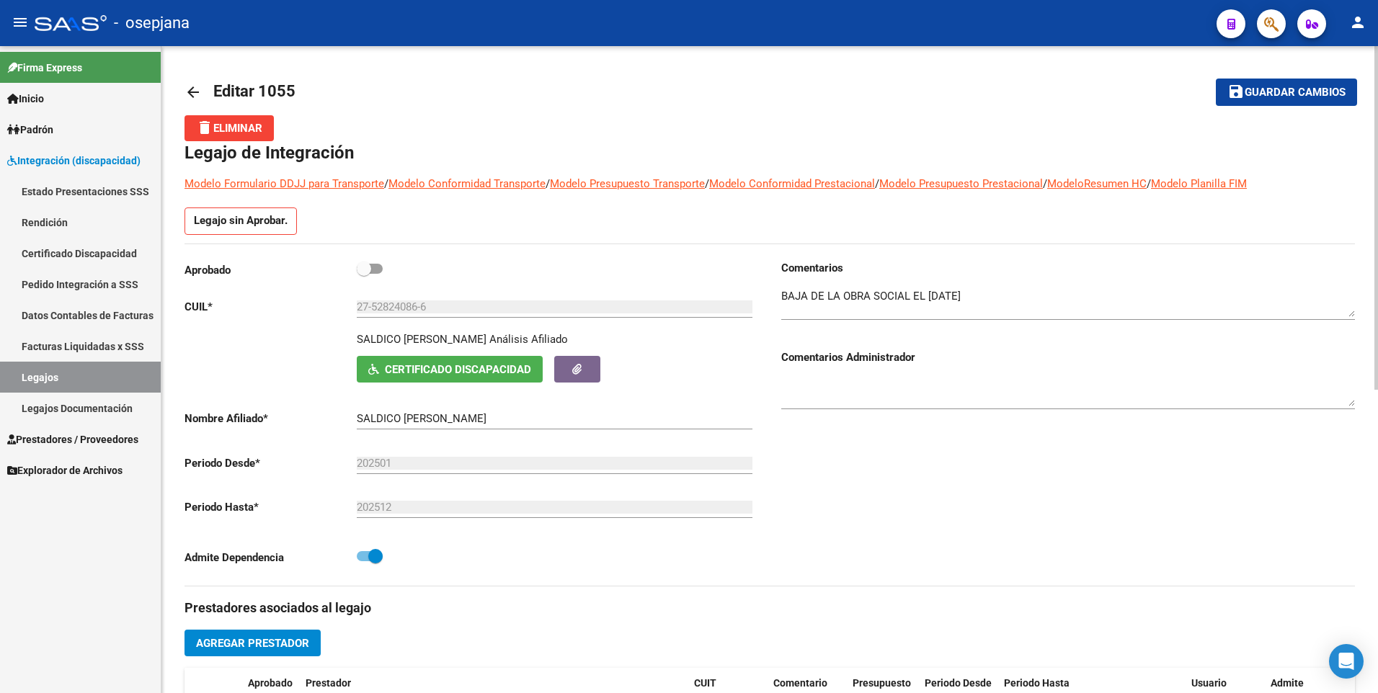
drag, startPoint x: 43, startPoint y: 374, endPoint x: 67, endPoint y: 372, distance: 23.9
click at [44, 374] on link "Legajos" at bounding box center [80, 377] width 161 height 31
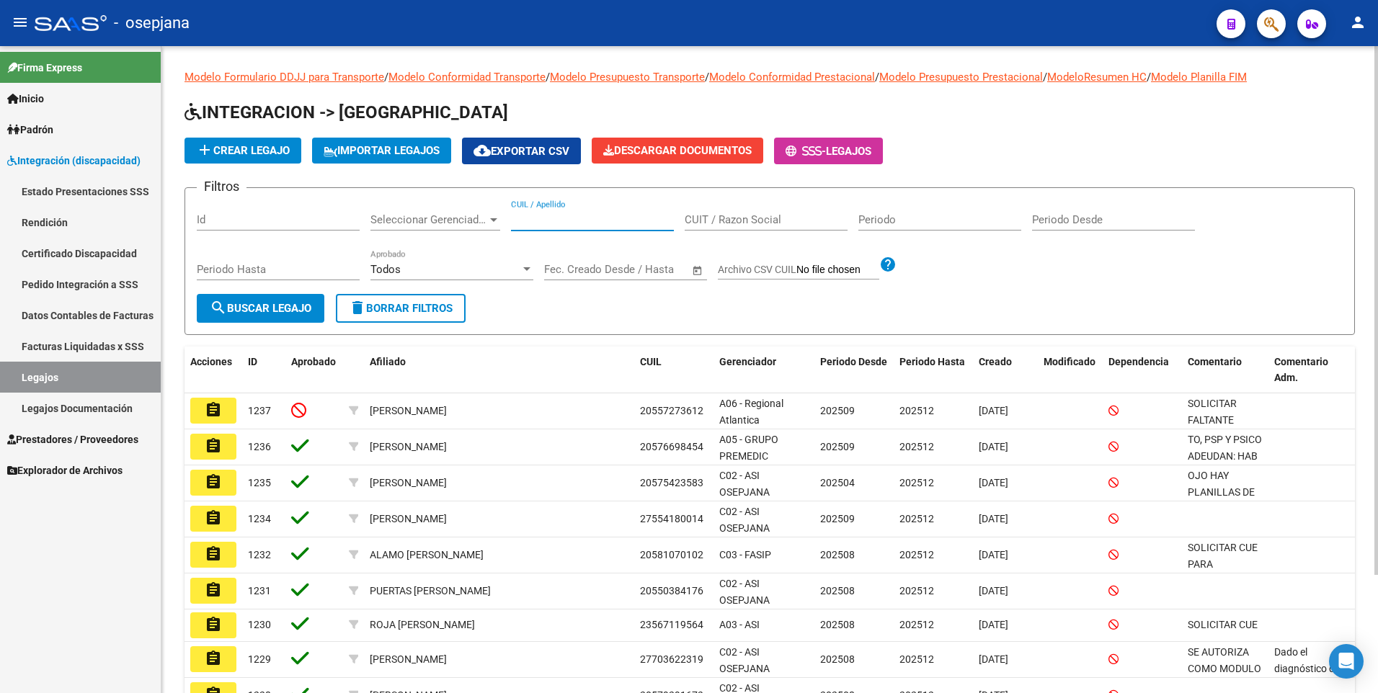
click at [569, 221] on input "CUIL / Apellido" at bounding box center [592, 219] width 163 height 13
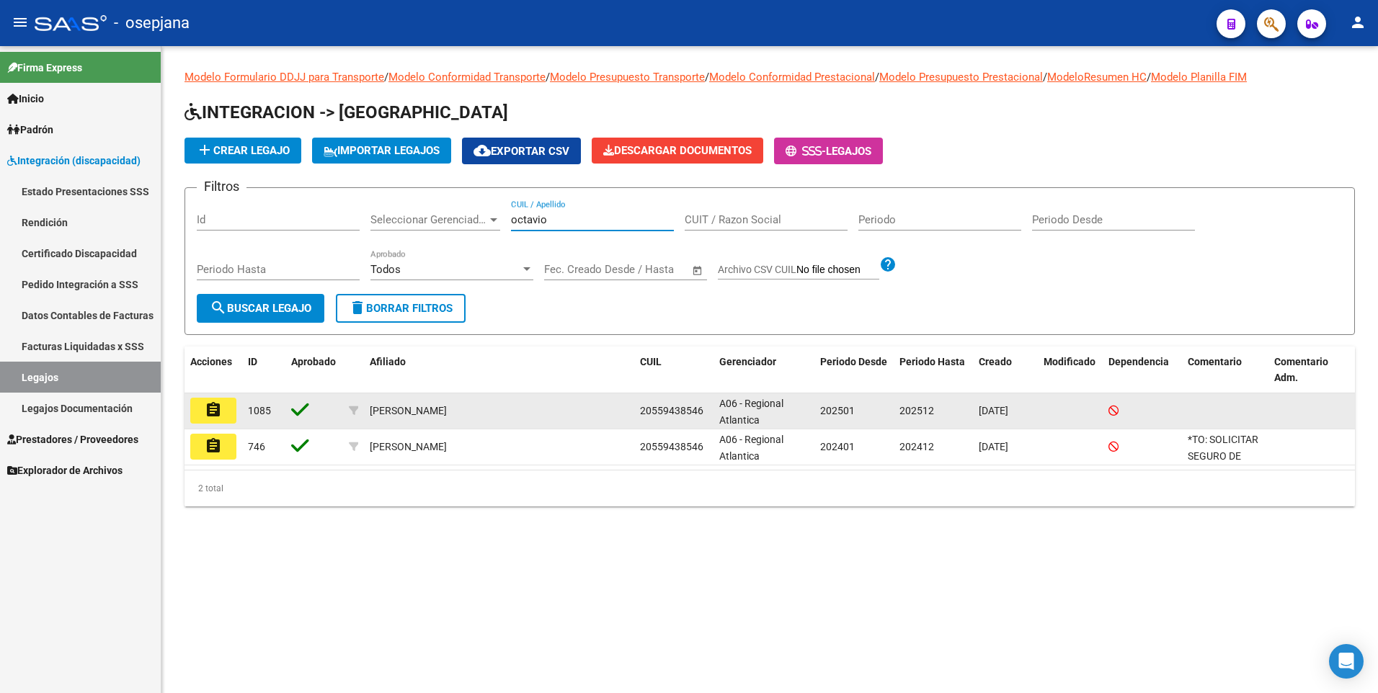
type input "octavio"
click at [217, 406] on mat-icon "assignment" at bounding box center [213, 409] width 17 height 17
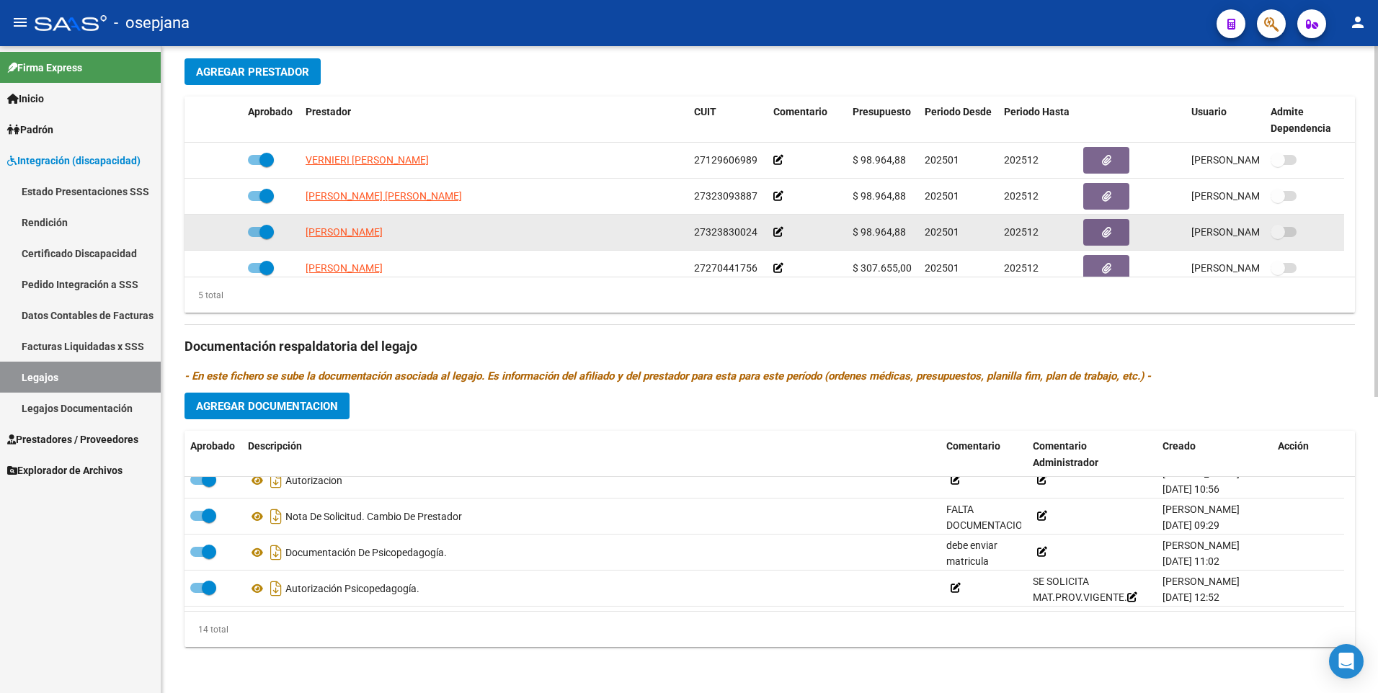
scroll to position [50, 0]
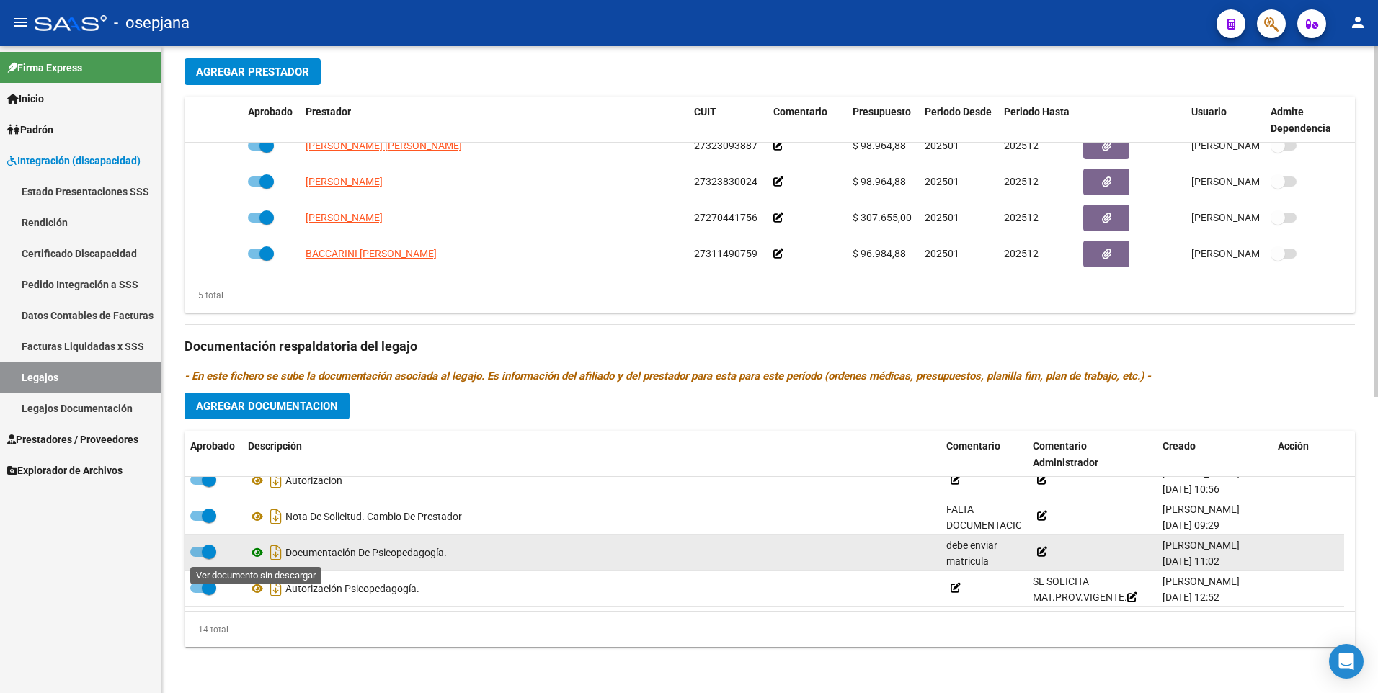
click at [259, 555] on icon at bounding box center [257, 552] width 19 height 17
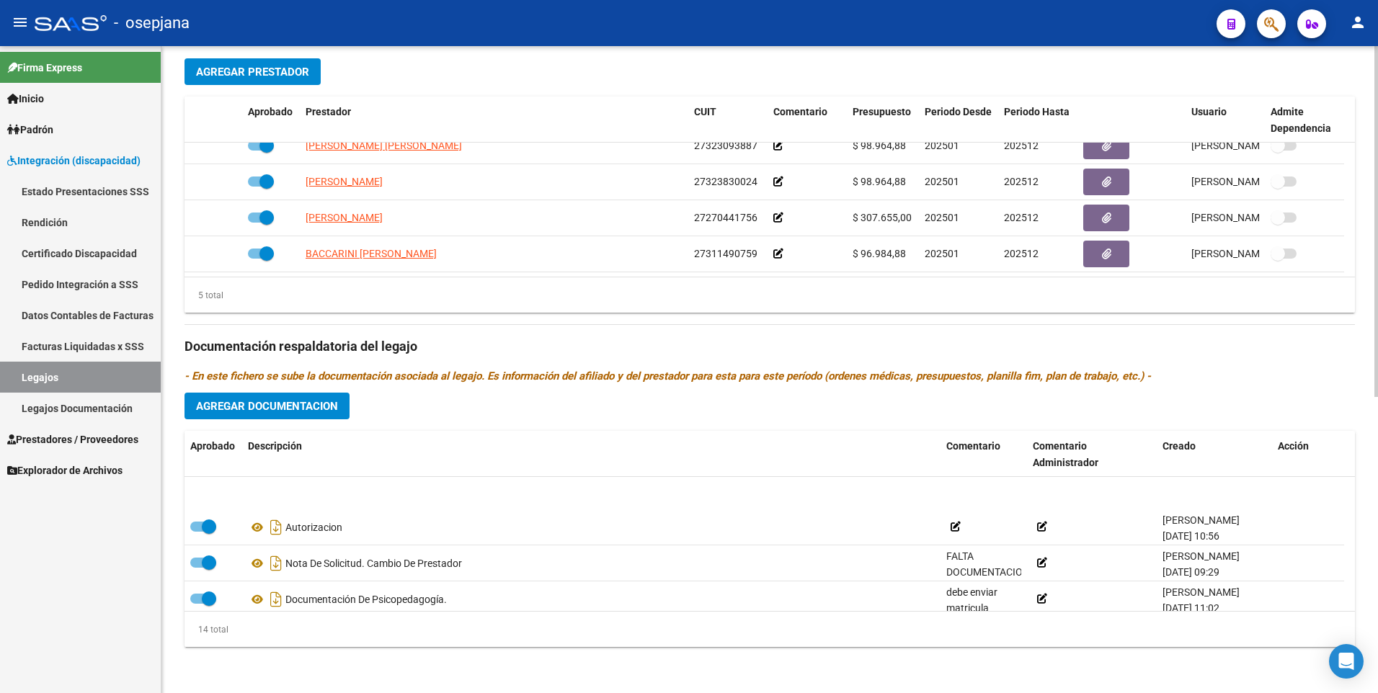
scroll to position [303, 0]
